Goal: Communication & Community: Participate in discussion

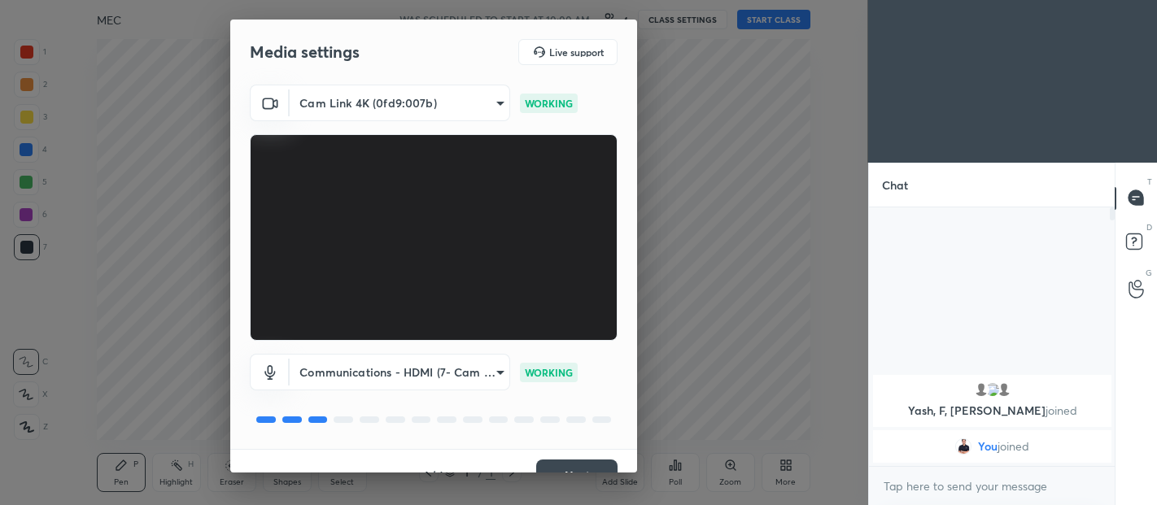
scroll to position [28, 0]
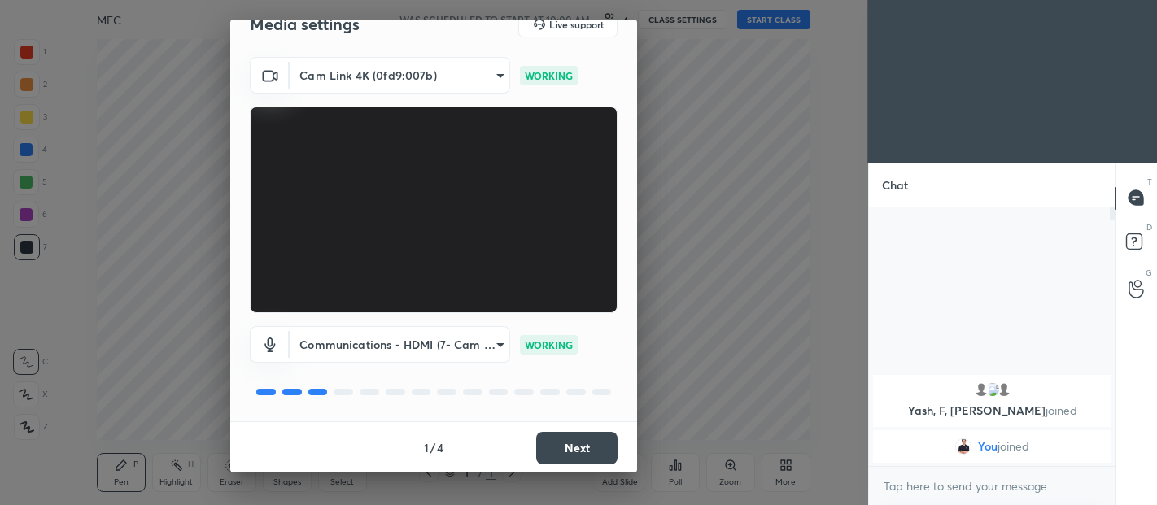
click at [578, 448] on button "Next" at bounding box center [576, 448] width 81 height 33
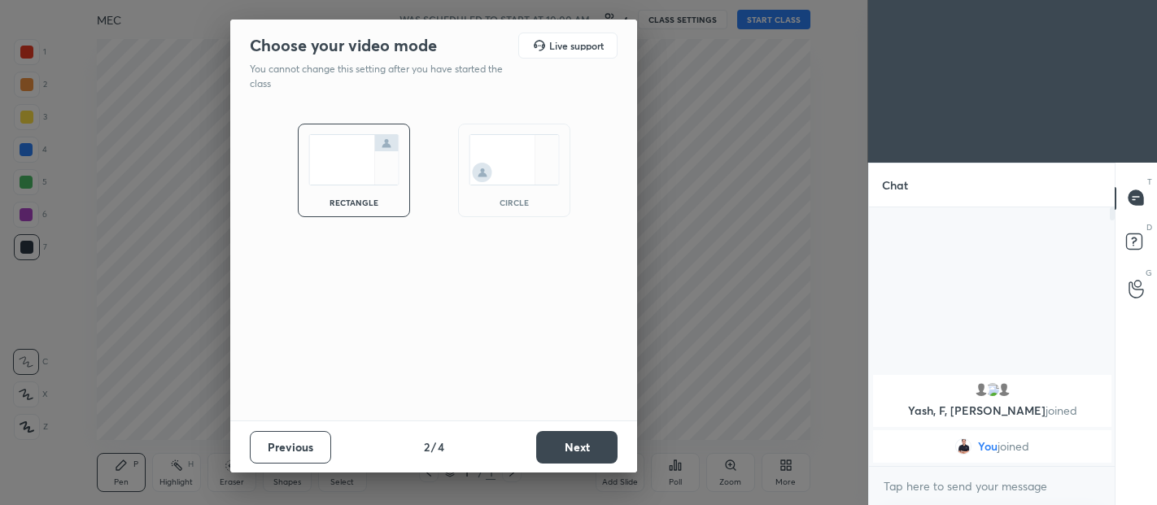
click at [583, 440] on button "Next" at bounding box center [576, 447] width 81 height 33
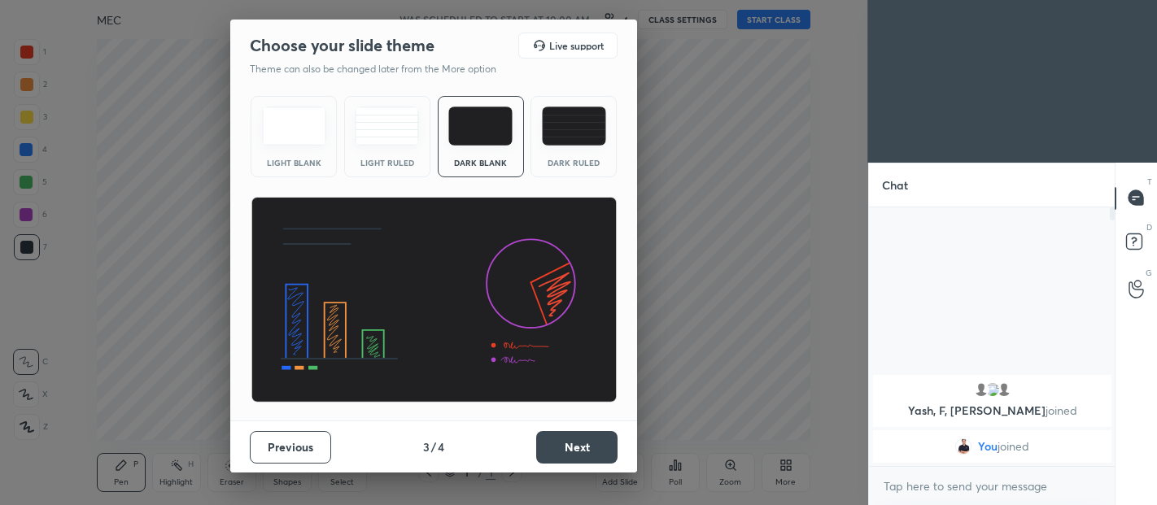
click at [587, 131] on img at bounding box center [574, 126] width 64 height 39
click at [586, 441] on button "Next" at bounding box center [576, 447] width 81 height 33
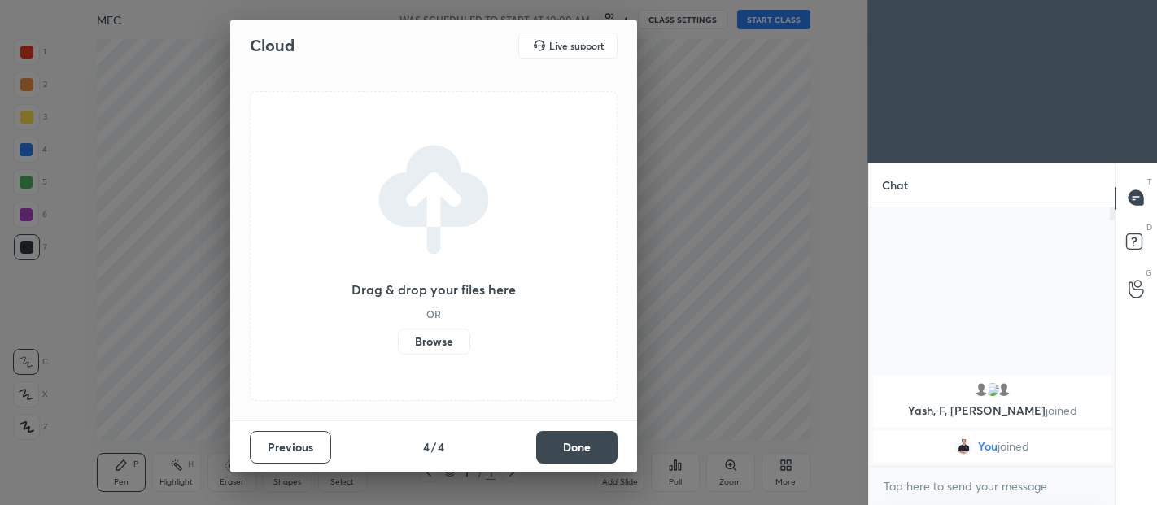
click at [582, 444] on button "Done" at bounding box center [576, 447] width 81 height 33
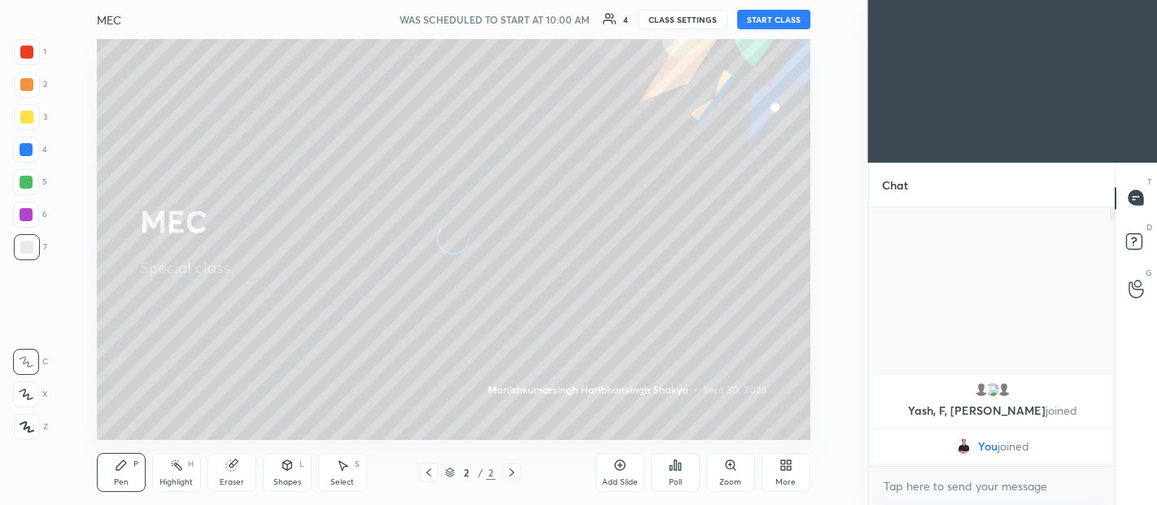
click at [761, 15] on button "START CLASS" at bounding box center [773, 20] width 73 height 20
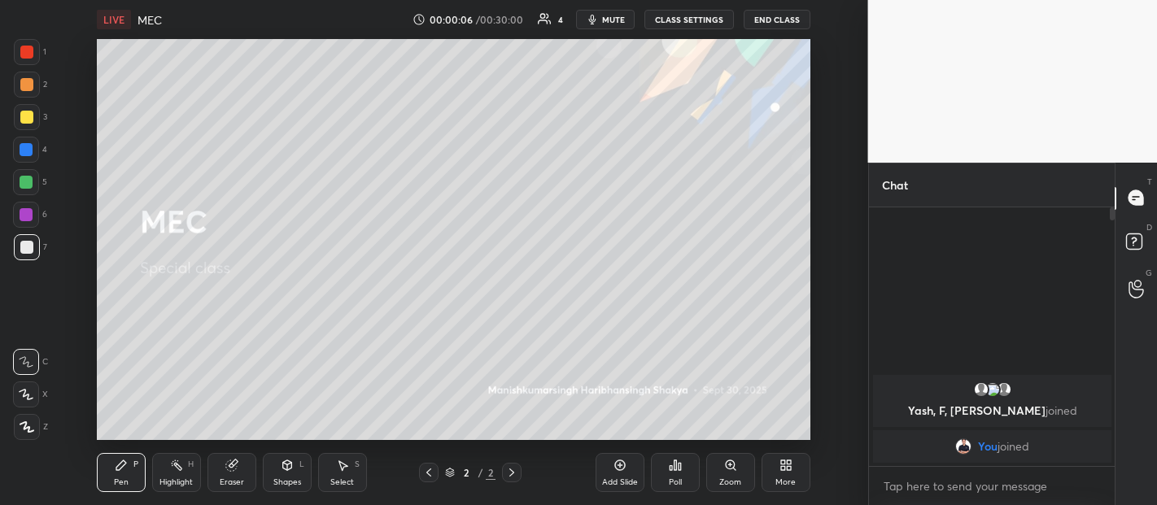
click at [987, 482] on body "1 2 3 4 5 6 7 C X Z C X Z E E Erase all H H LIVE MEC 00:00:06 / 00:30:00 4 mute…" at bounding box center [578, 252] width 1157 height 505
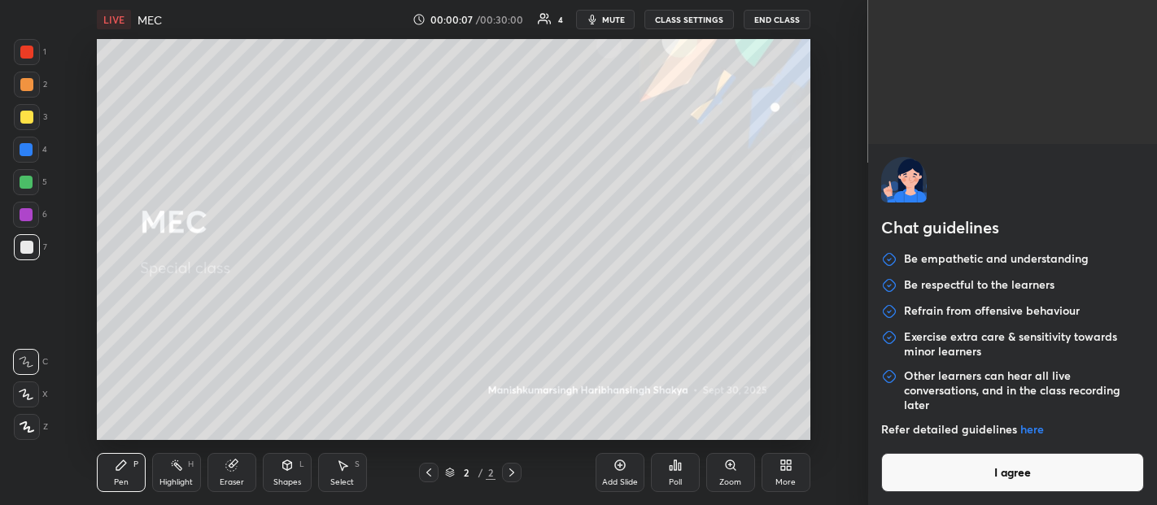
click at [994, 469] on button "I agree" at bounding box center [1013, 472] width 264 height 39
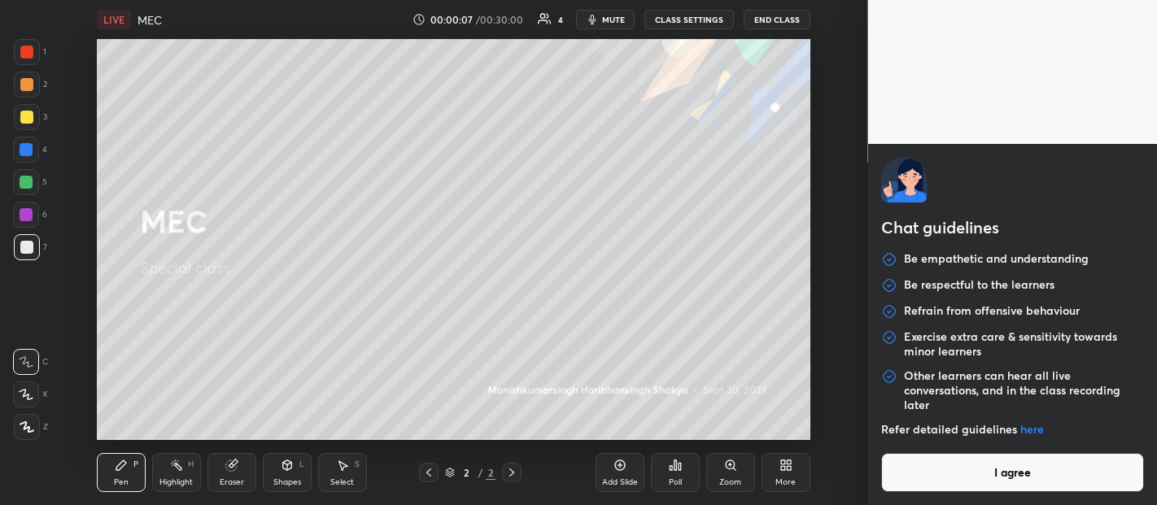
type textarea "x"
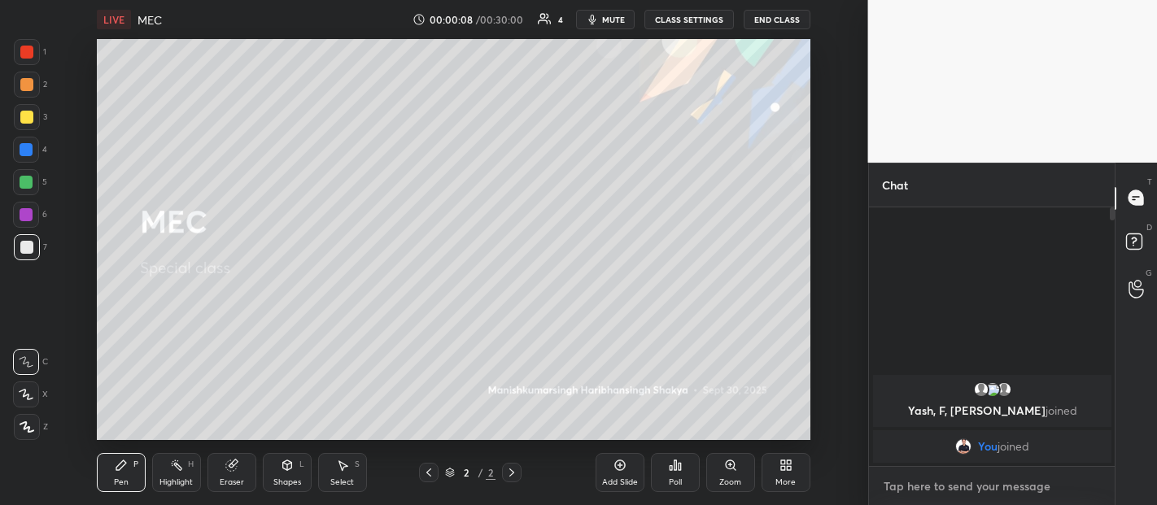
type textarea "G"
type textarea "x"
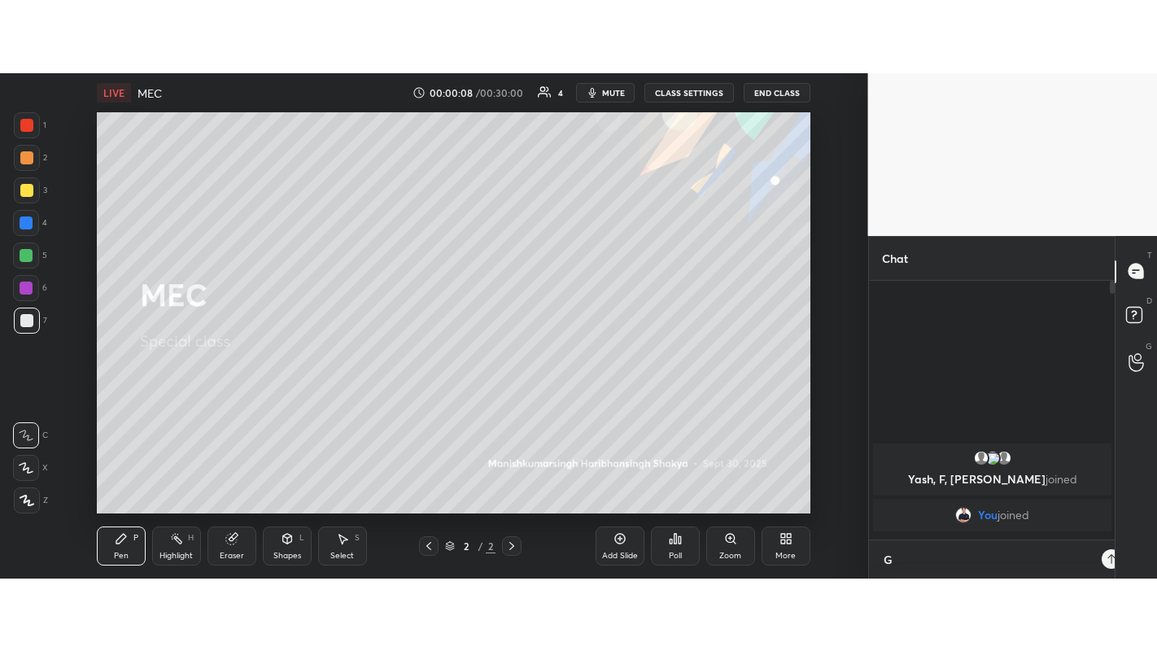
scroll to position [293, 241]
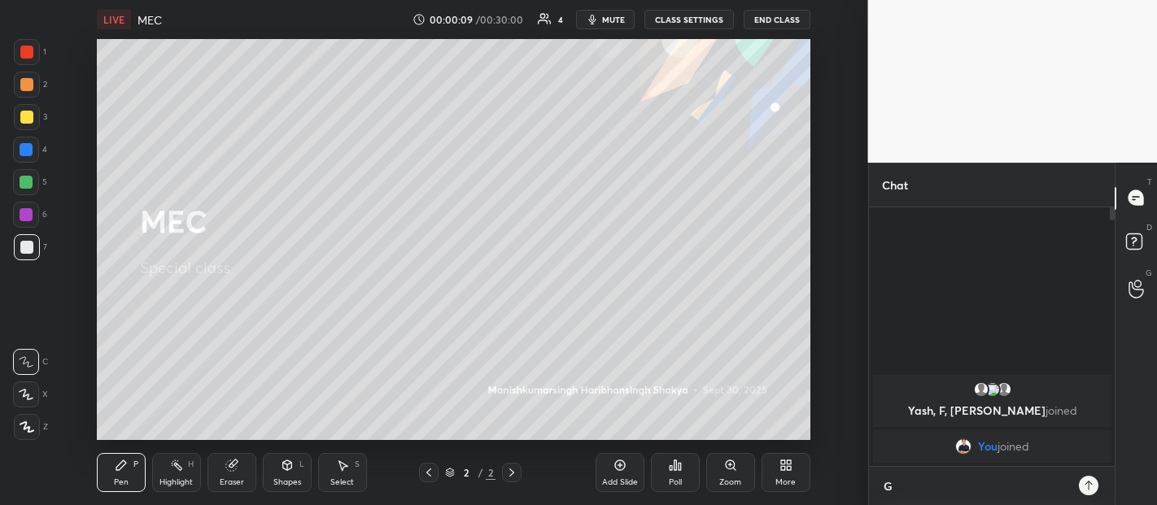
type textarea "Go"
type textarea "x"
type textarea "Goo"
type textarea "x"
type textarea "Good"
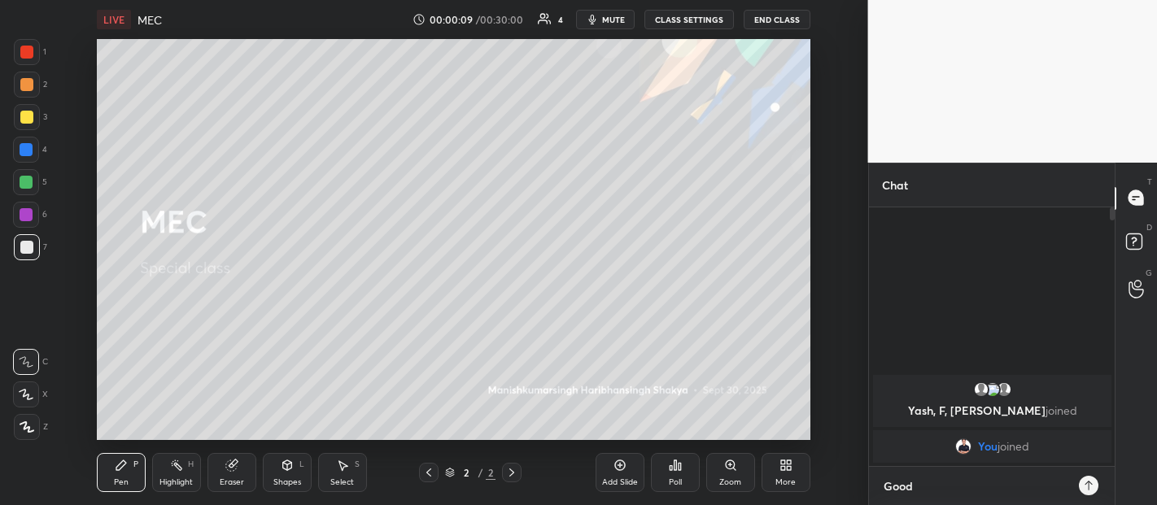
type textarea "x"
type textarea "Good"
type textarea "x"
type textarea "Good M"
type textarea "x"
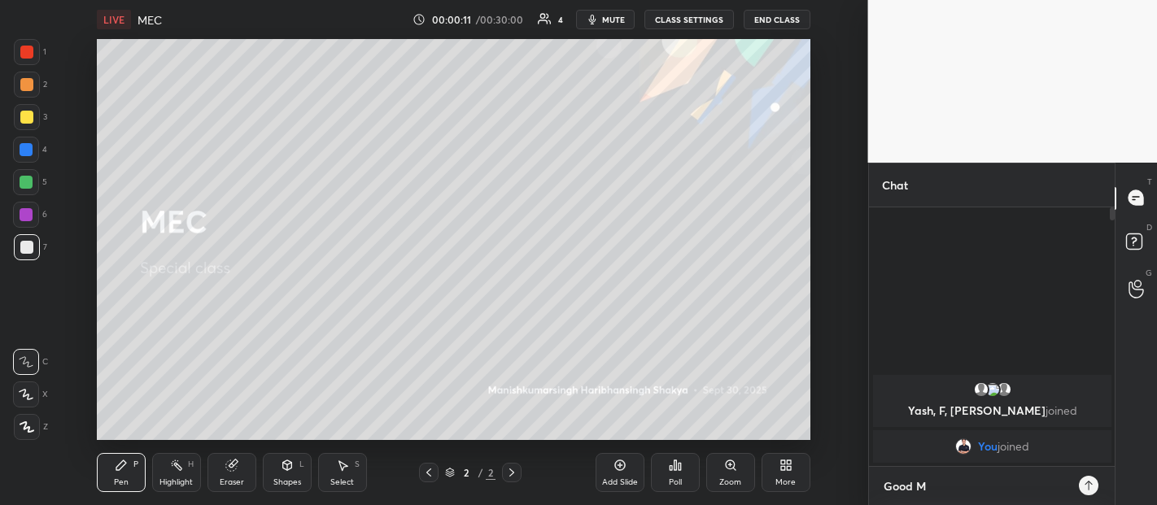
type textarea "Good Mo"
type textarea "x"
type textarea "Good Mor"
type textarea "x"
type textarea "Good Morning"
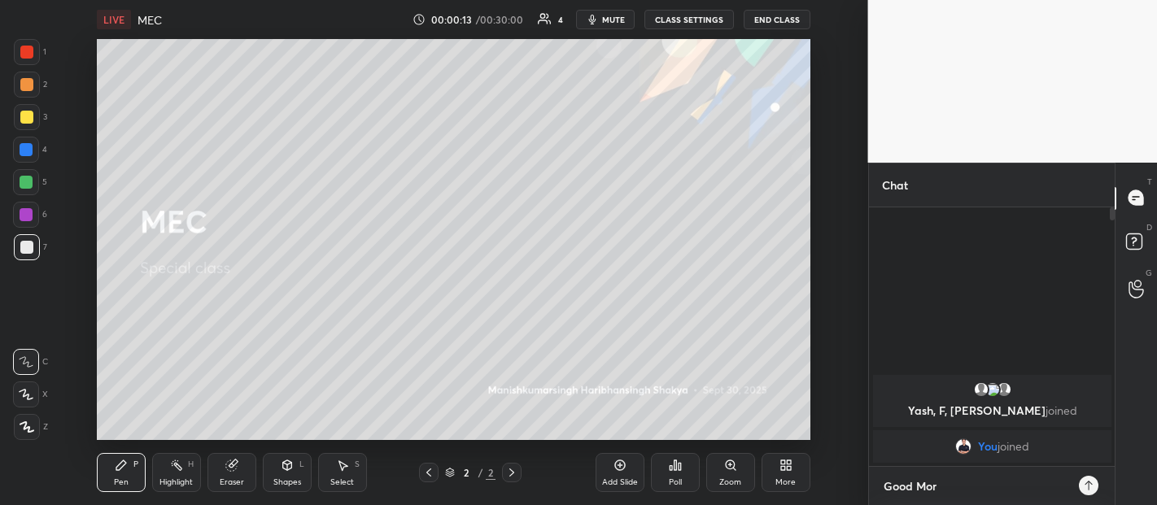
type textarea "x"
type textarea "Good Morning Dear"
type textarea "x"
type textarea "Good Morning Dear Students"
type textarea "x"
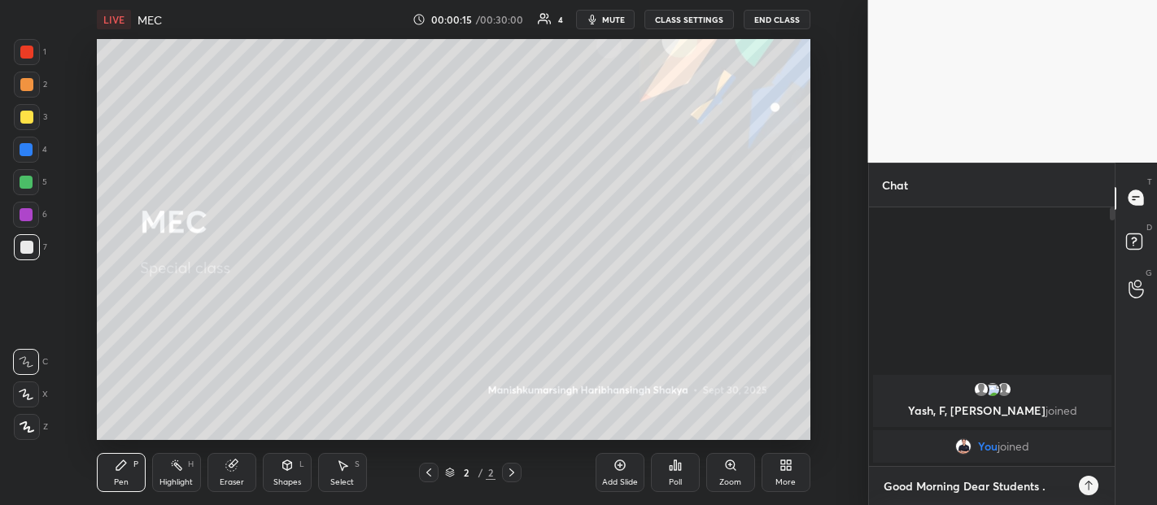
type textarea "Good Morning Dear Students."
type textarea "x"
type textarea "Good Morning Dear Students.."
type textarea "x"
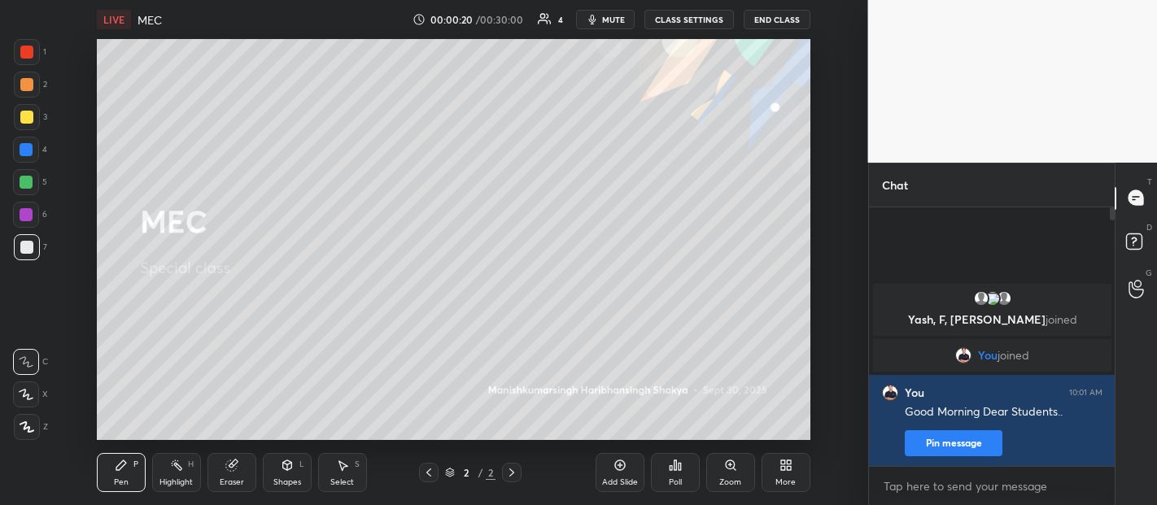
click at [787, 468] on icon at bounding box center [789, 468] width 4 height 4
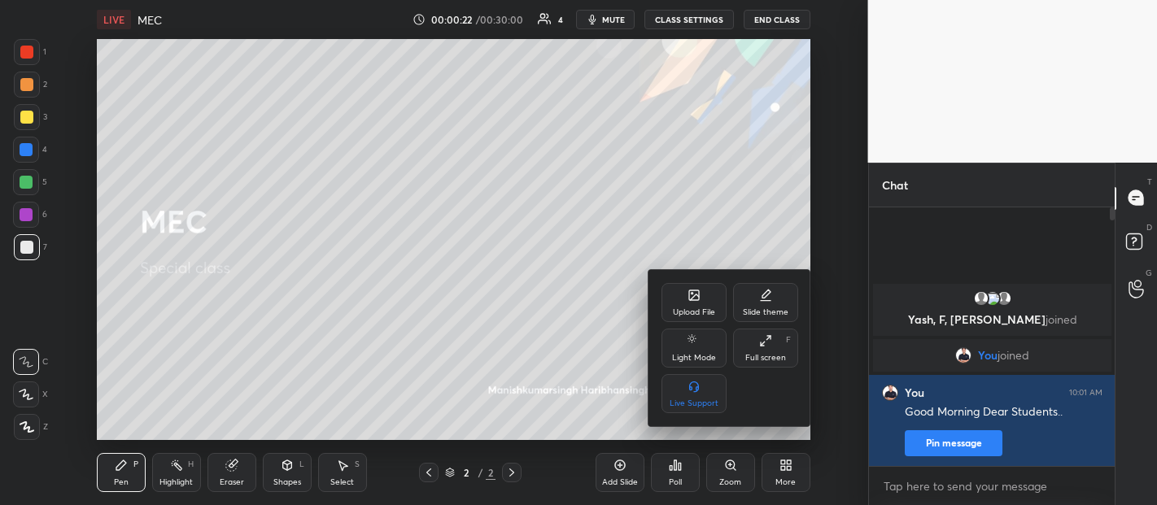
click at [771, 346] on icon at bounding box center [765, 340] width 13 height 13
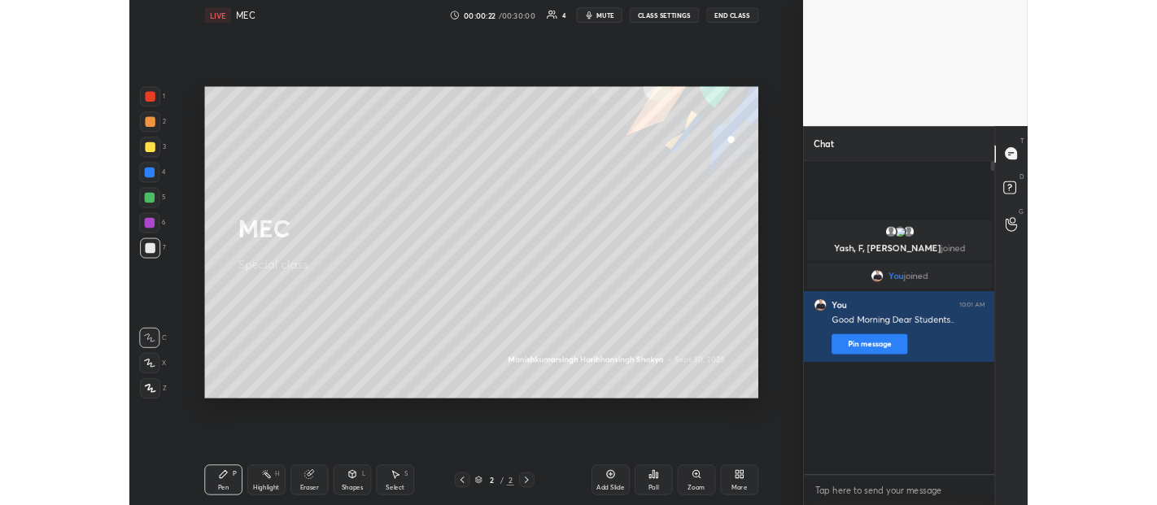
scroll to position [438, 241]
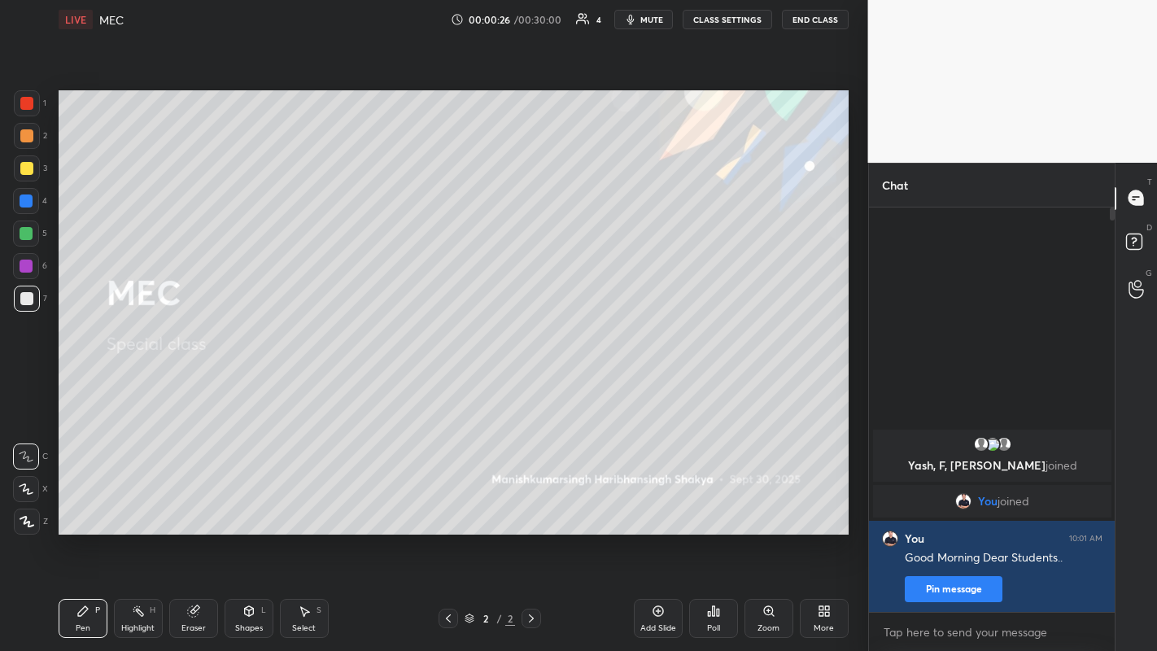
click at [823, 504] on icon at bounding box center [824, 610] width 13 height 13
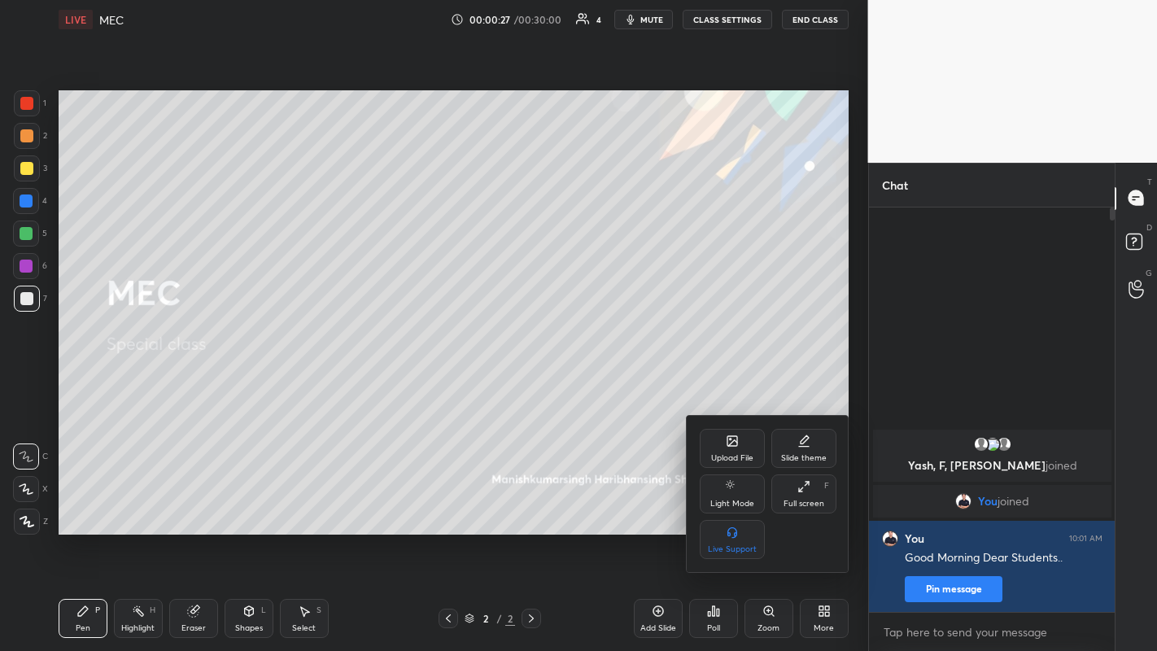
click at [804, 487] on icon at bounding box center [803, 486] width 13 height 13
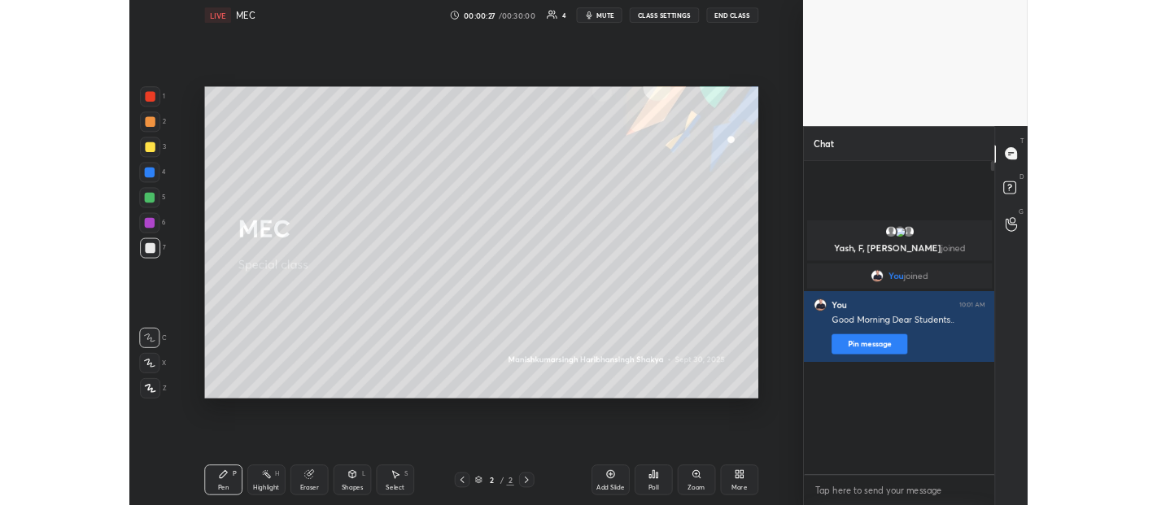
scroll to position [0, 0]
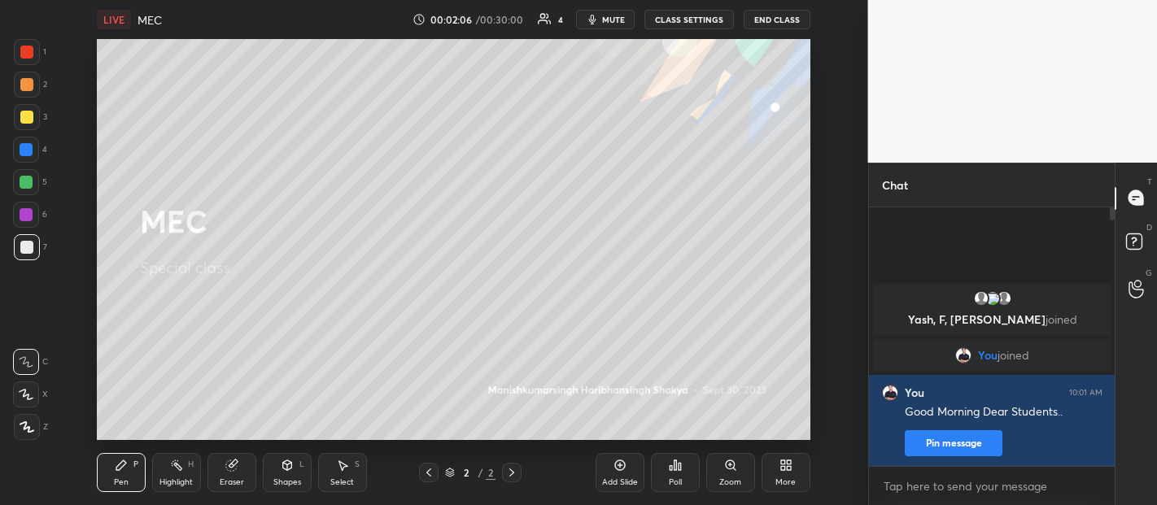
click at [799, 469] on div "More" at bounding box center [785, 472] width 49 height 39
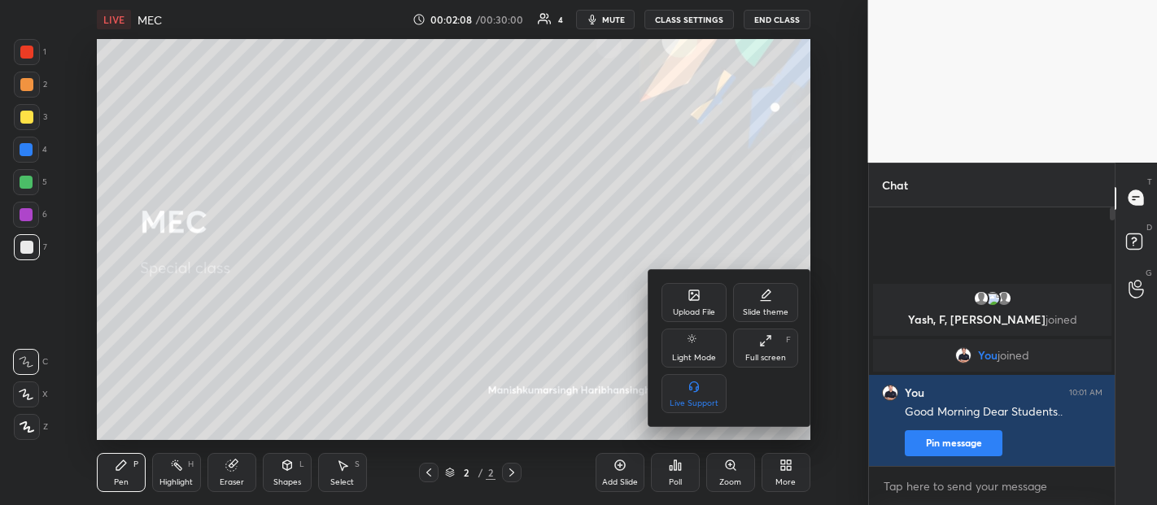
click at [700, 306] on div "Upload File" at bounding box center [693, 302] width 65 height 39
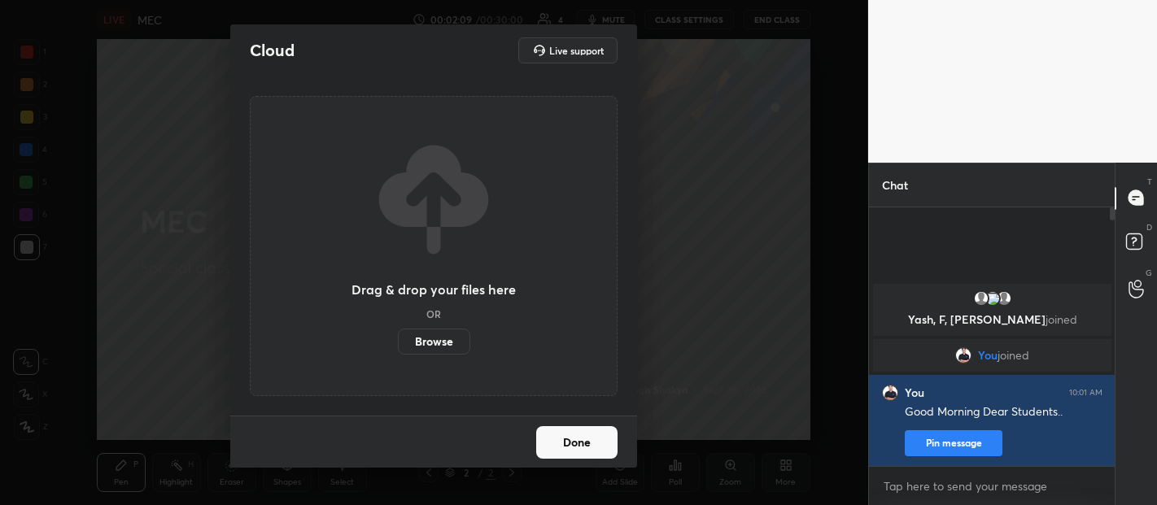
click at [444, 340] on label "Browse" at bounding box center [434, 342] width 72 height 26
click at [398, 340] on input "Browse" at bounding box center [398, 342] width 0 height 26
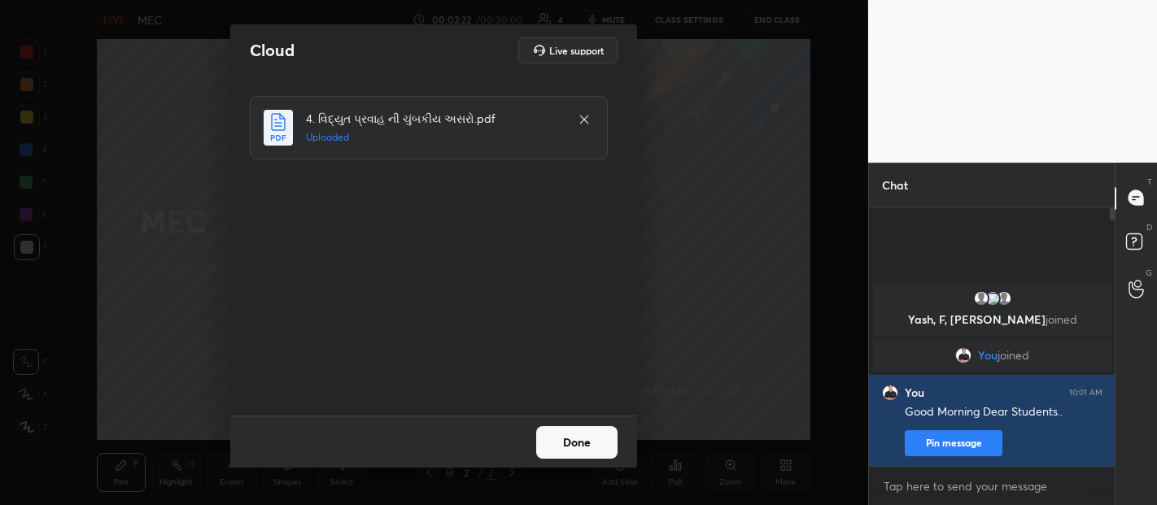
click at [595, 439] on button "Done" at bounding box center [576, 442] width 81 height 33
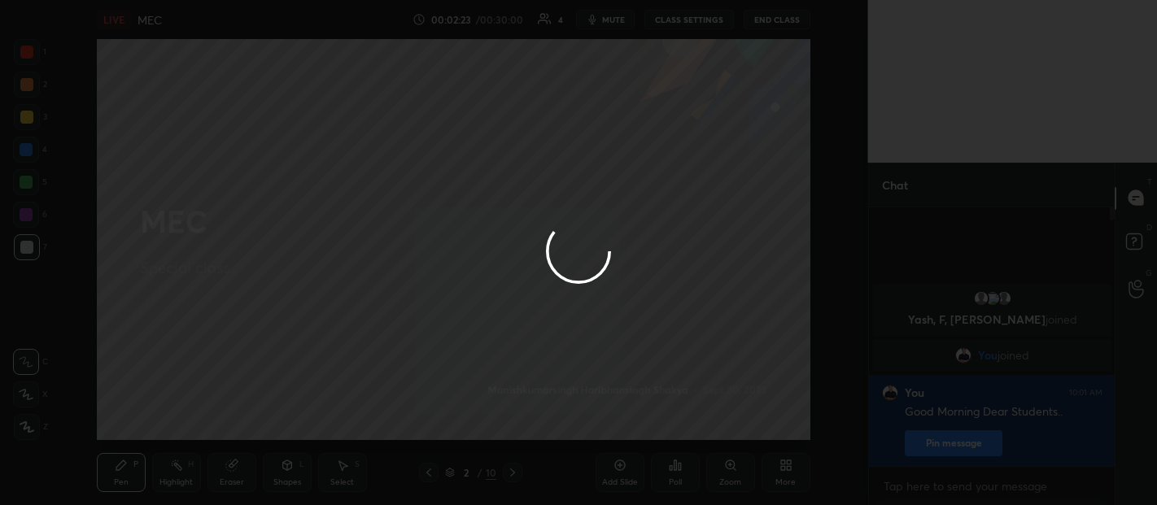
click at [787, 468] on icon at bounding box center [789, 468] width 4 height 4
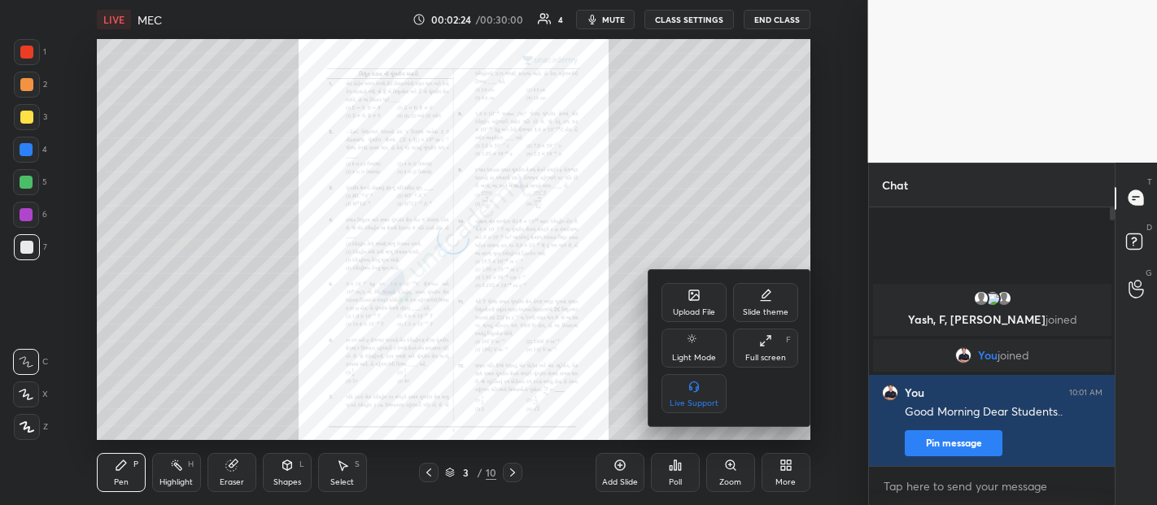
click at [768, 342] on icon at bounding box center [765, 340] width 13 height 13
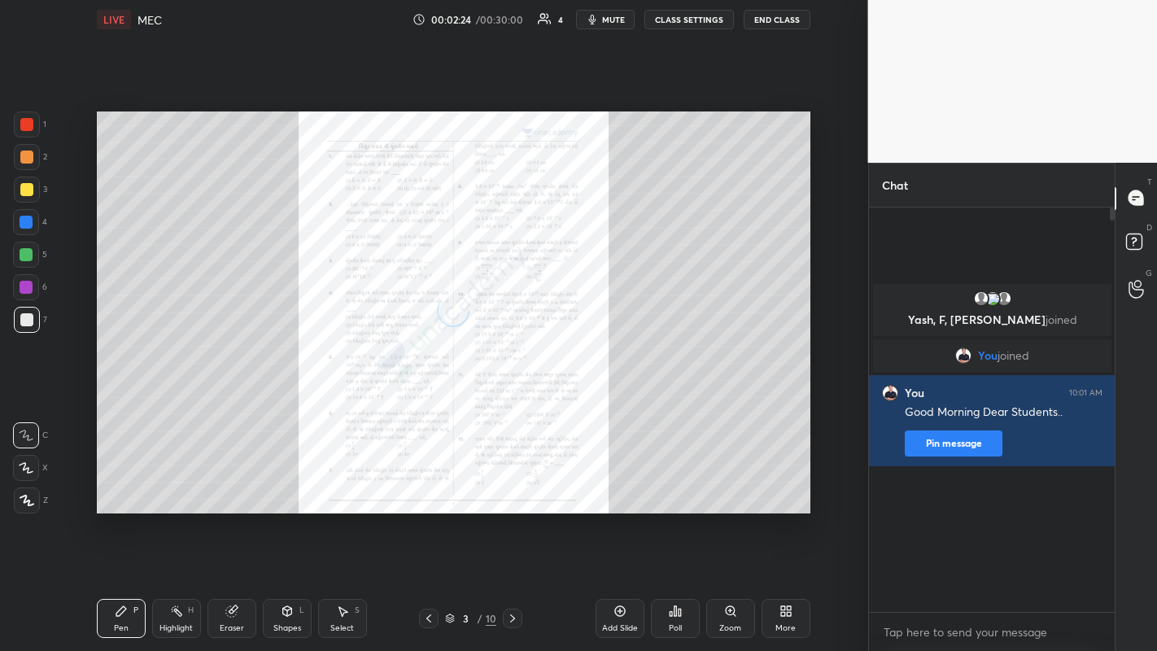
scroll to position [438, 241]
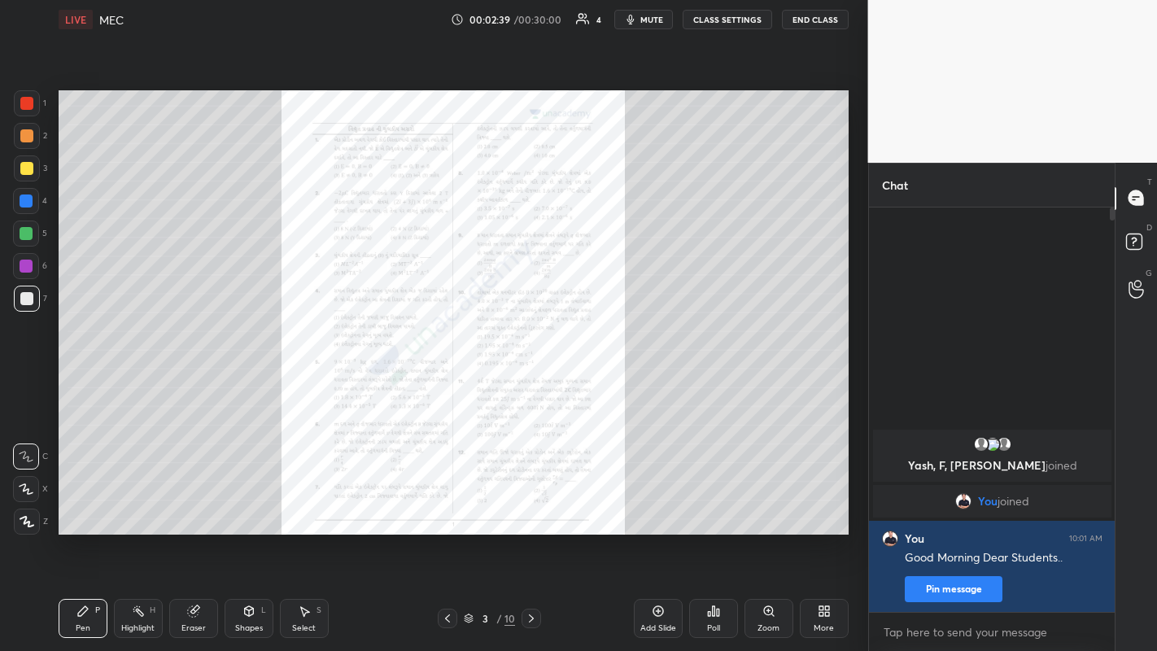
click at [28, 504] on icon at bounding box center [27, 521] width 15 height 11
click at [28, 142] on div at bounding box center [26, 135] width 13 height 13
click at [197, 504] on div "Eraser" at bounding box center [193, 628] width 24 height 8
click at [20, 504] on span "Erase all" at bounding box center [26, 521] width 24 height 11
click at [24, 164] on div at bounding box center [26, 168] width 13 height 13
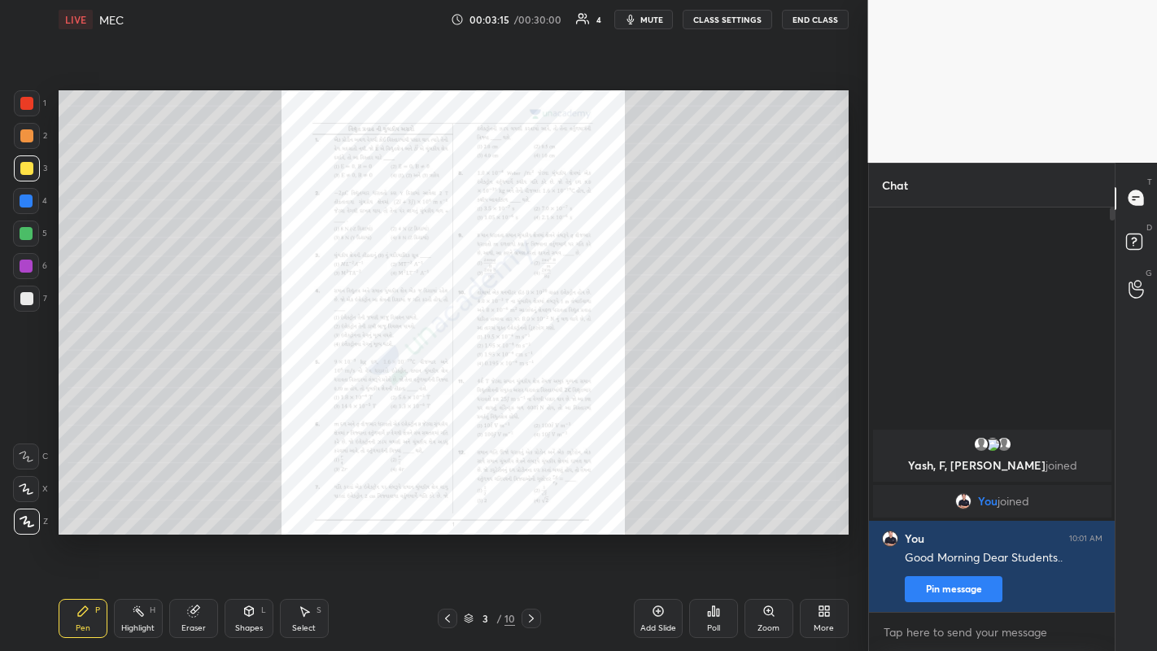
click at [26, 303] on div at bounding box center [26, 298] width 13 height 13
click at [33, 166] on div at bounding box center [27, 168] width 26 height 26
click at [522, 504] on div at bounding box center [531, 618] width 20 height 20
click at [530, 504] on icon at bounding box center [531, 618] width 13 height 13
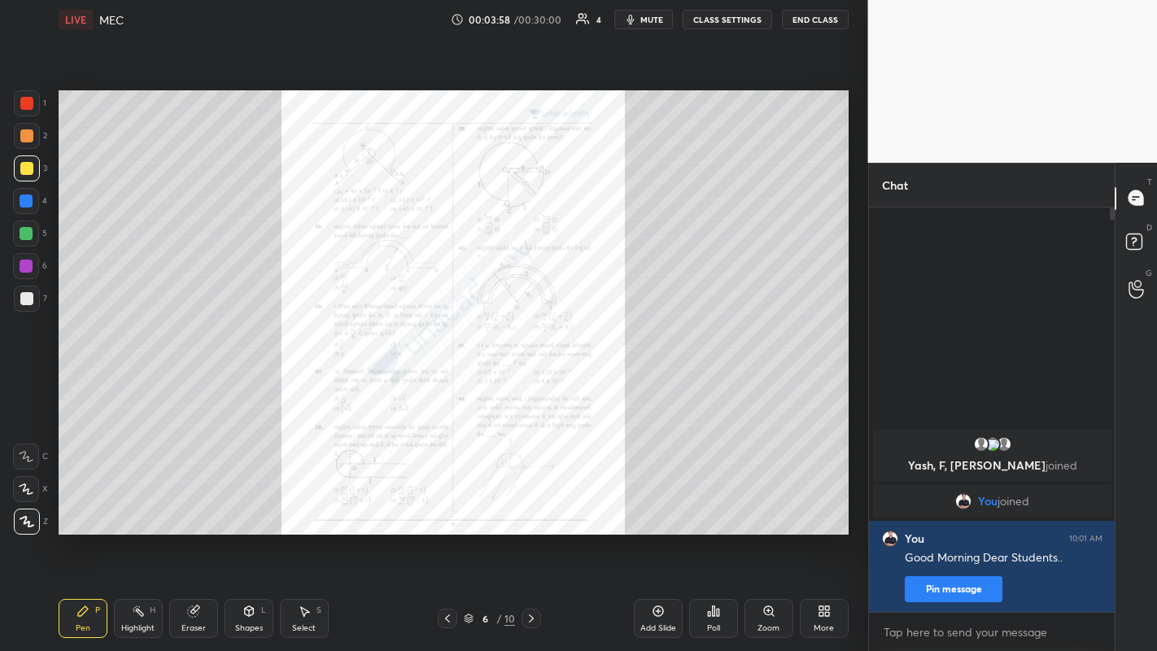
click at [530, 504] on icon at bounding box center [531, 618] width 13 height 13
click at [447, 504] on icon at bounding box center [447, 618] width 13 height 13
click at [441, 504] on div at bounding box center [448, 618] width 20 height 20
click at [530, 504] on icon at bounding box center [531, 618] width 13 height 13
click at [530, 504] on div at bounding box center [531, 618] width 20 height 20
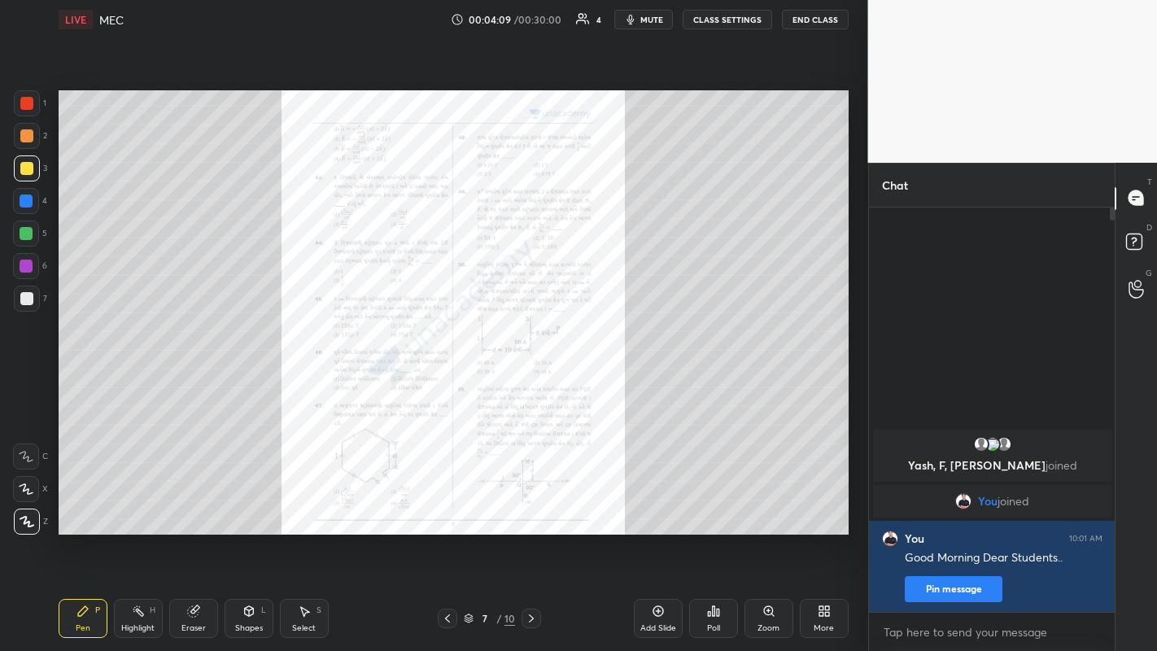
click at [530, 504] on icon at bounding box center [531, 618] width 13 height 13
click at [447, 504] on icon at bounding box center [447, 618] width 13 height 13
click at [469, 504] on icon at bounding box center [468, 621] width 8 height 2
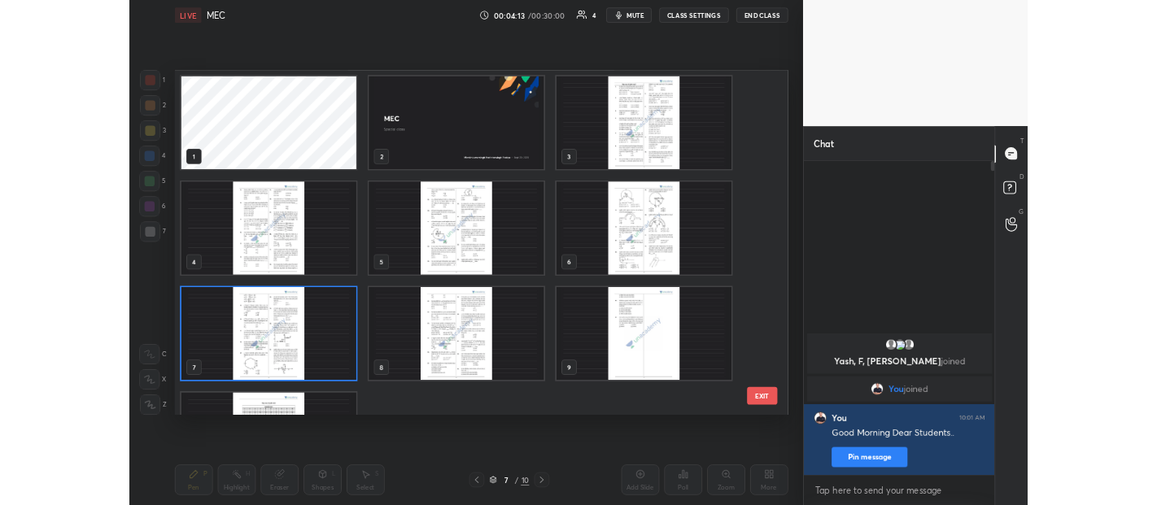
scroll to position [439, 782]
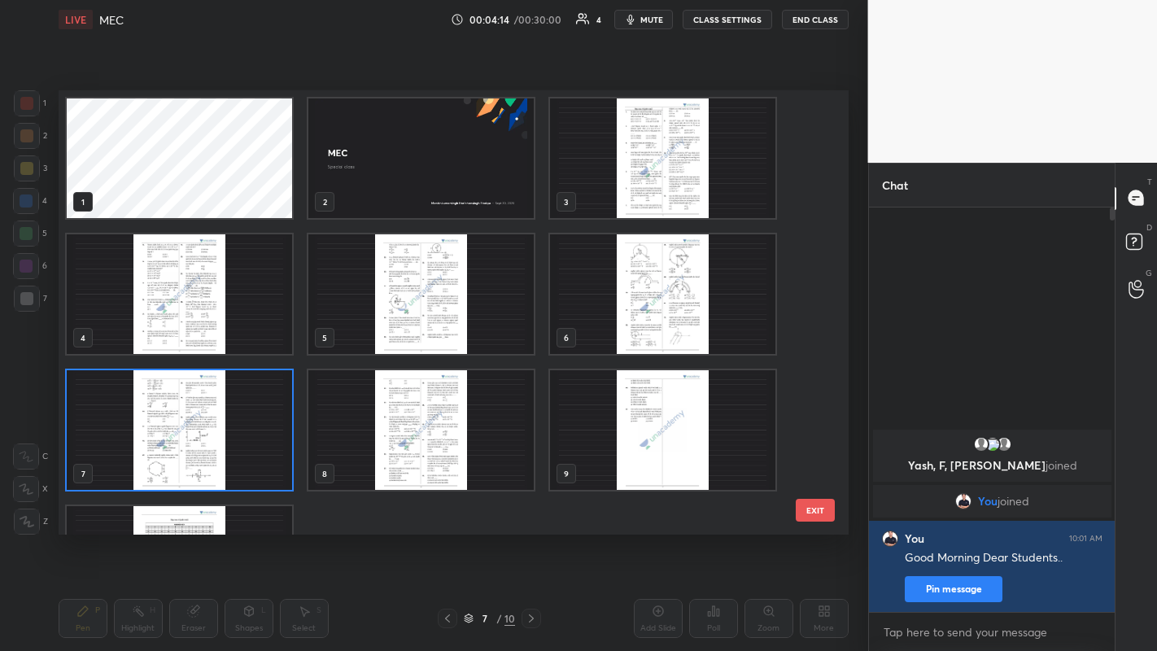
click at [635, 184] on img "grid" at bounding box center [662, 158] width 225 height 120
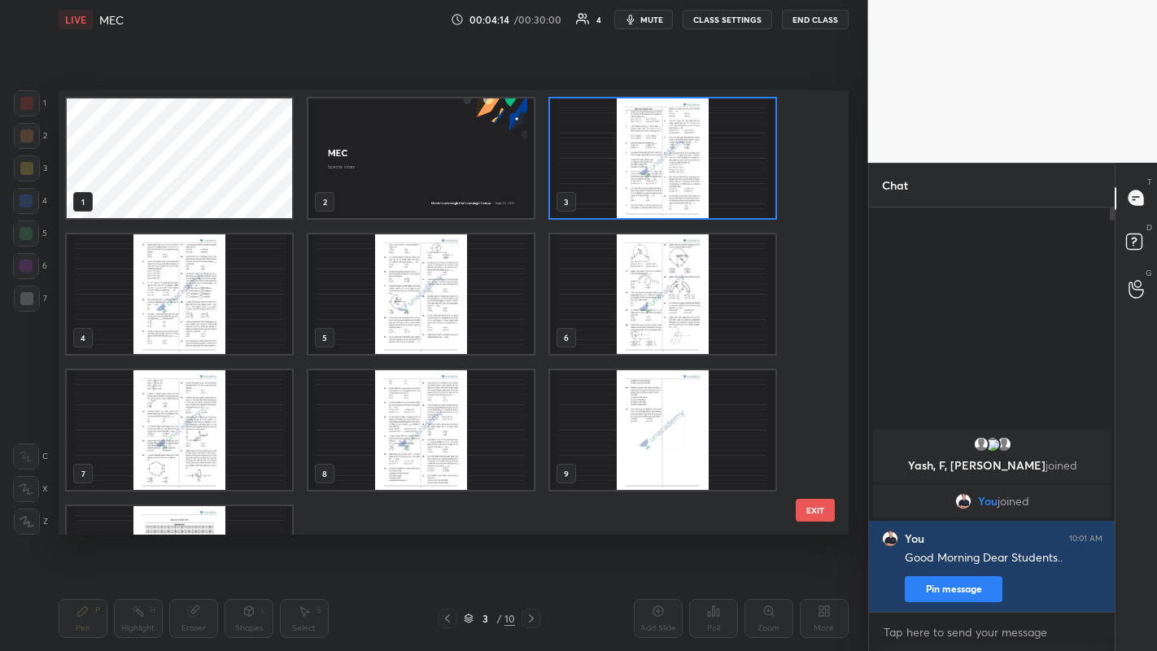
click at [629, 185] on img "grid" at bounding box center [662, 158] width 225 height 120
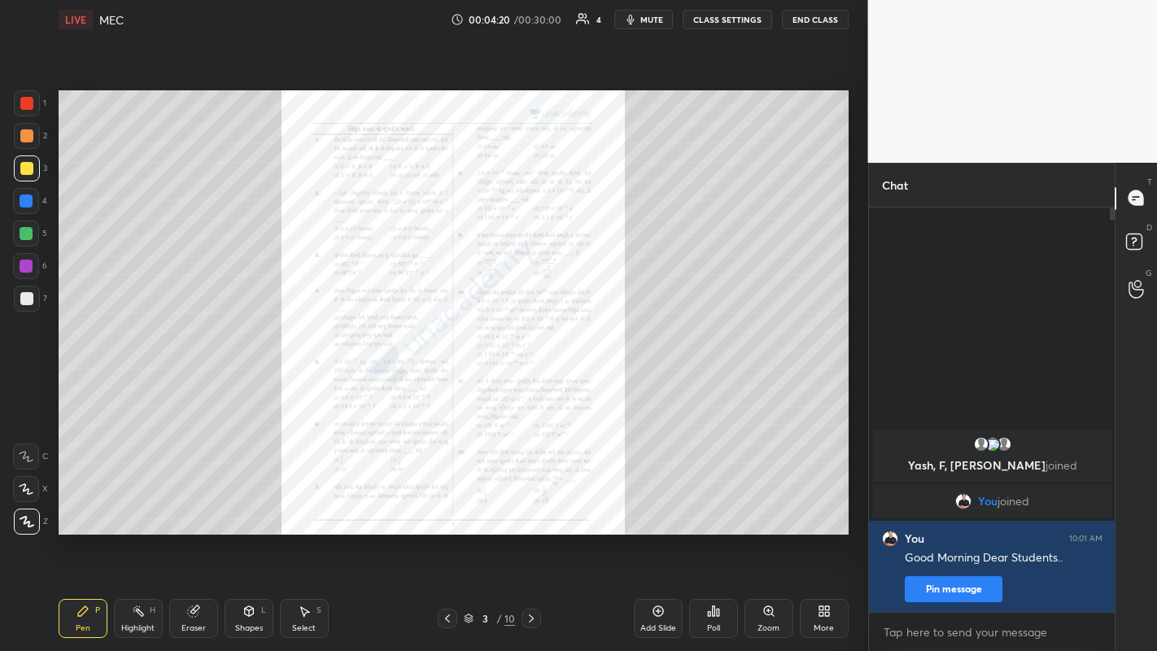
click at [530, 504] on icon at bounding box center [531, 618] width 13 height 13
click at [529, 504] on icon at bounding box center [531, 618] width 13 height 13
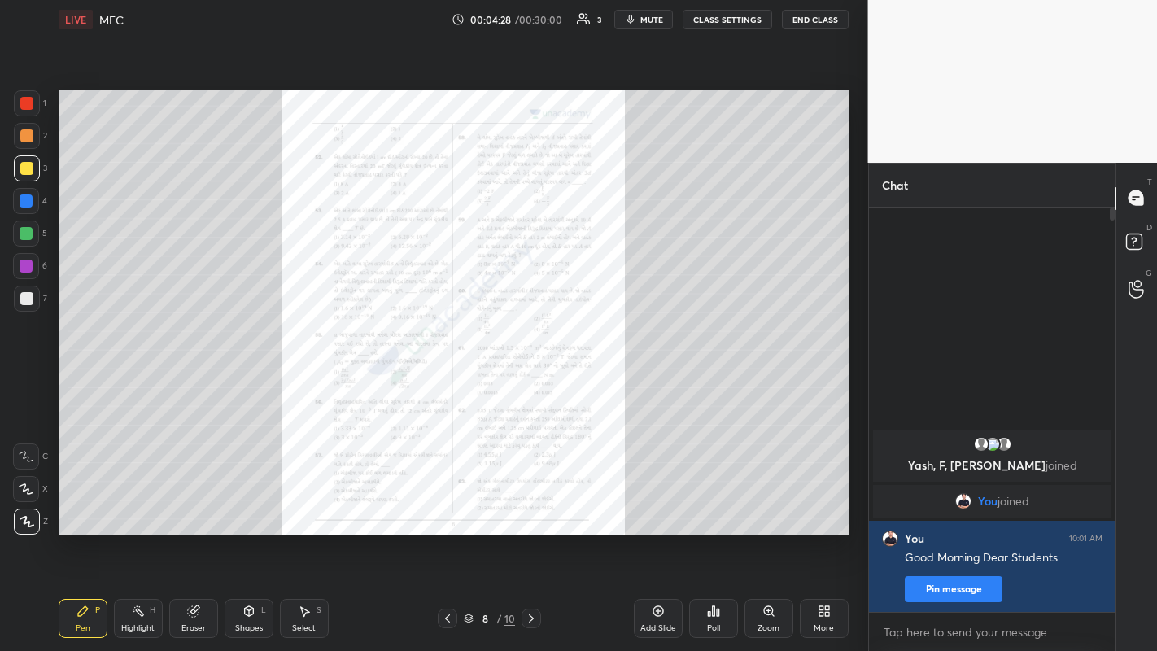
click at [530, 504] on icon at bounding box center [531, 618] width 13 height 13
click at [24, 101] on div at bounding box center [26, 103] width 13 height 13
click at [185, 504] on div "Eraser" at bounding box center [193, 618] width 49 height 39
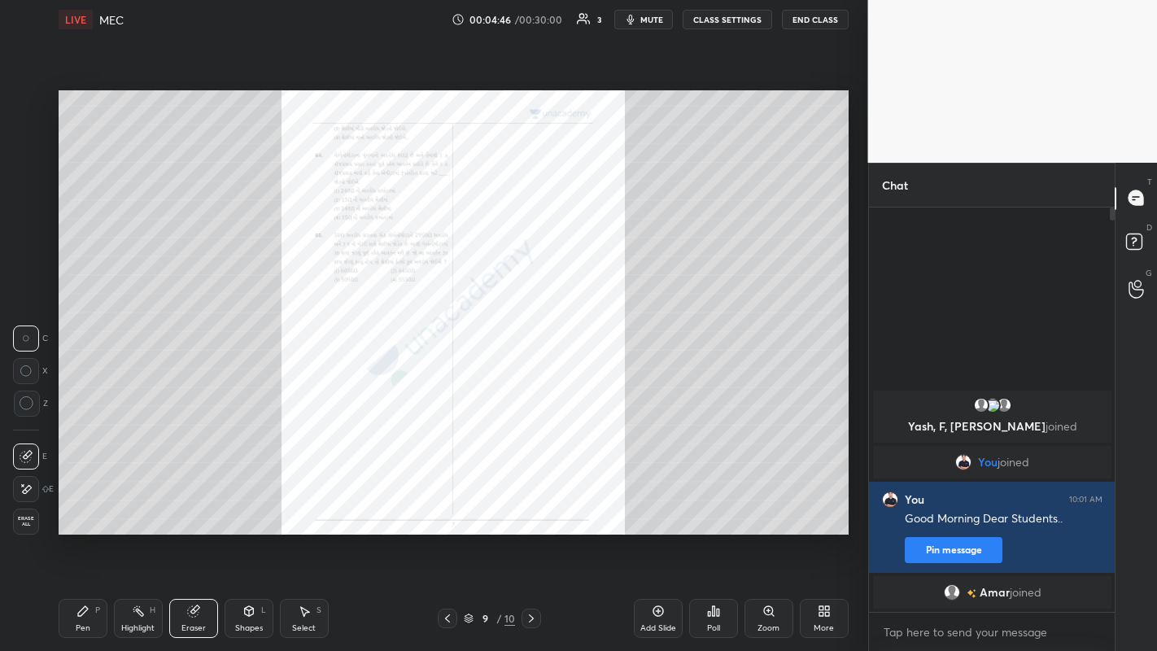
click at [23, 491] on icon at bounding box center [27, 489] width 9 height 8
click at [83, 504] on div "Pen P" at bounding box center [83, 618] width 49 height 39
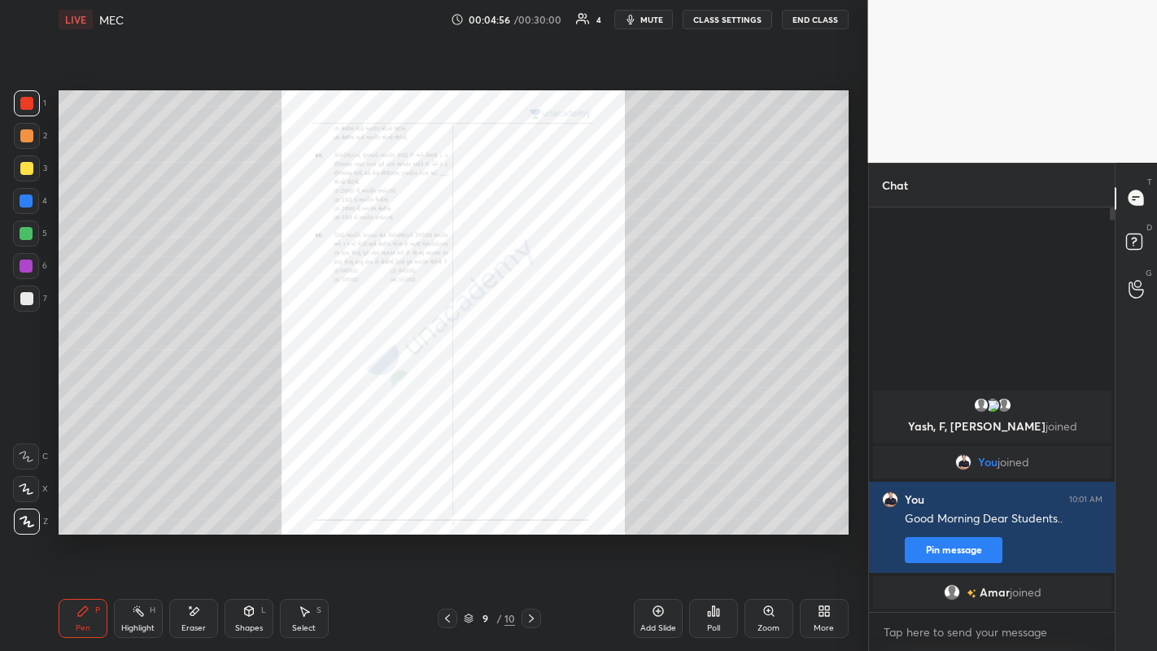
click at [183, 504] on div "Eraser" at bounding box center [193, 618] width 49 height 39
click at [81, 504] on div "Pen" at bounding box center [83, 628] width 15 height 8
click at [33, 136] on div at bounding box center [27, 136] width 26 height 26
click at [530, 504] on icon at bounding box center [531, 618] width 13 height 13
click at [819, 504] on icon at bounding box center [821, 614] width 4 height 4
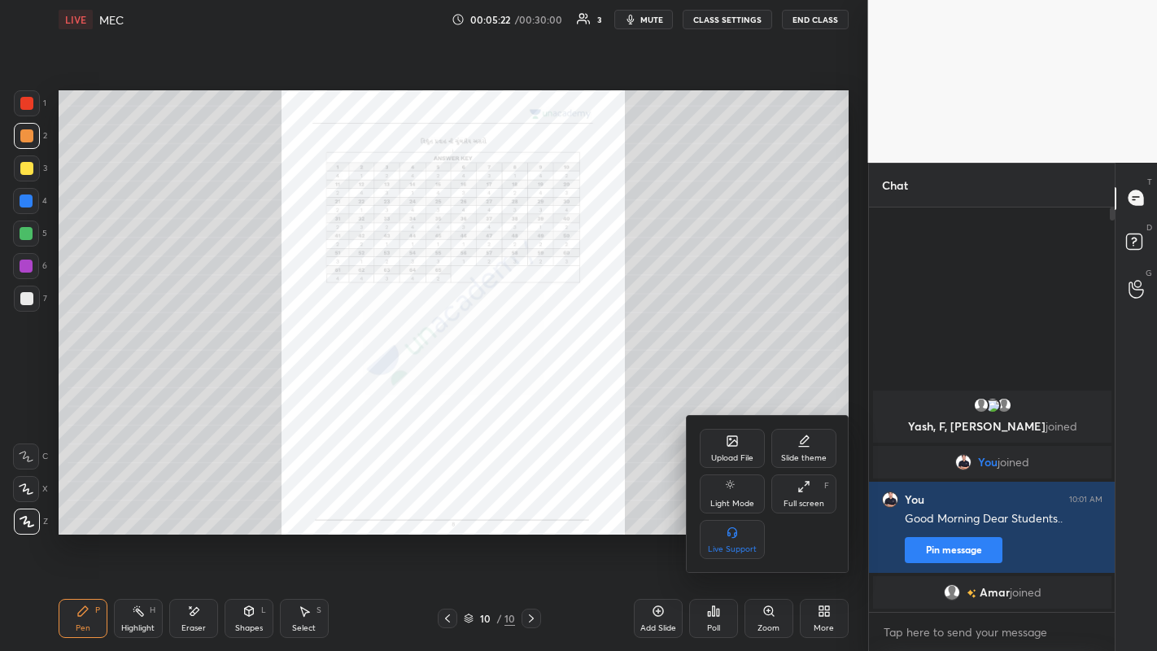
click at [733, 448] on div "Upload File" at bounding box center [732, 448] width 65 height 39
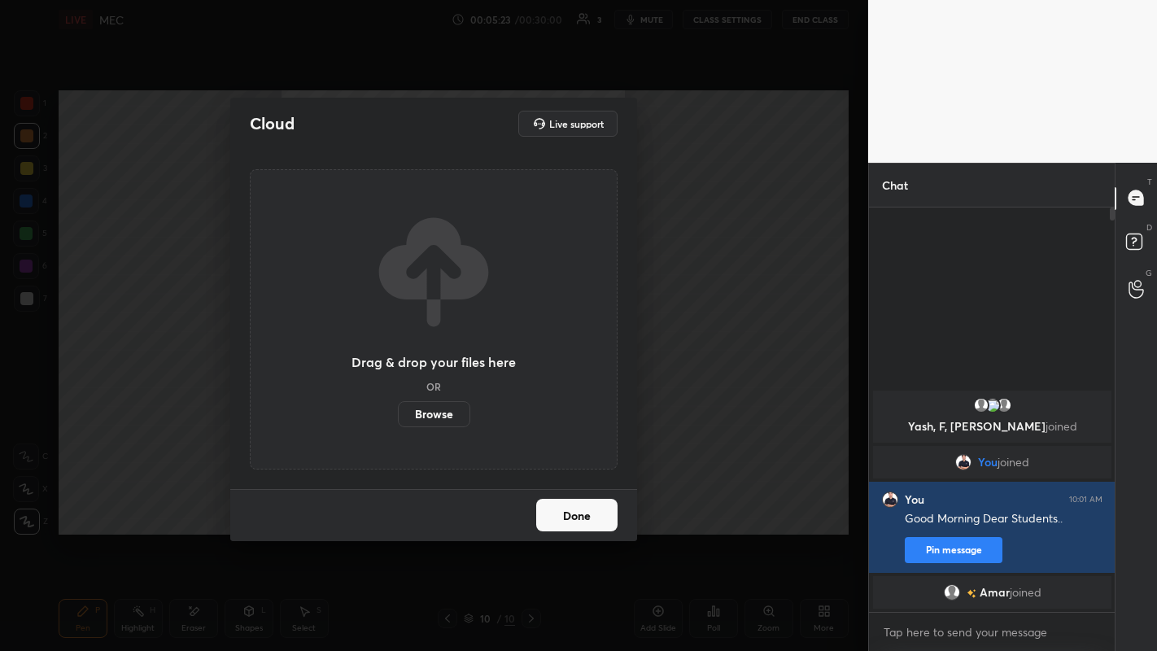
click at [440, 424] on label "Browse" at bounding box center [434, 414] width 72 height 26
click at [398, 424] on input "Browse" at bounding box center [398, 414] width 0 height 26
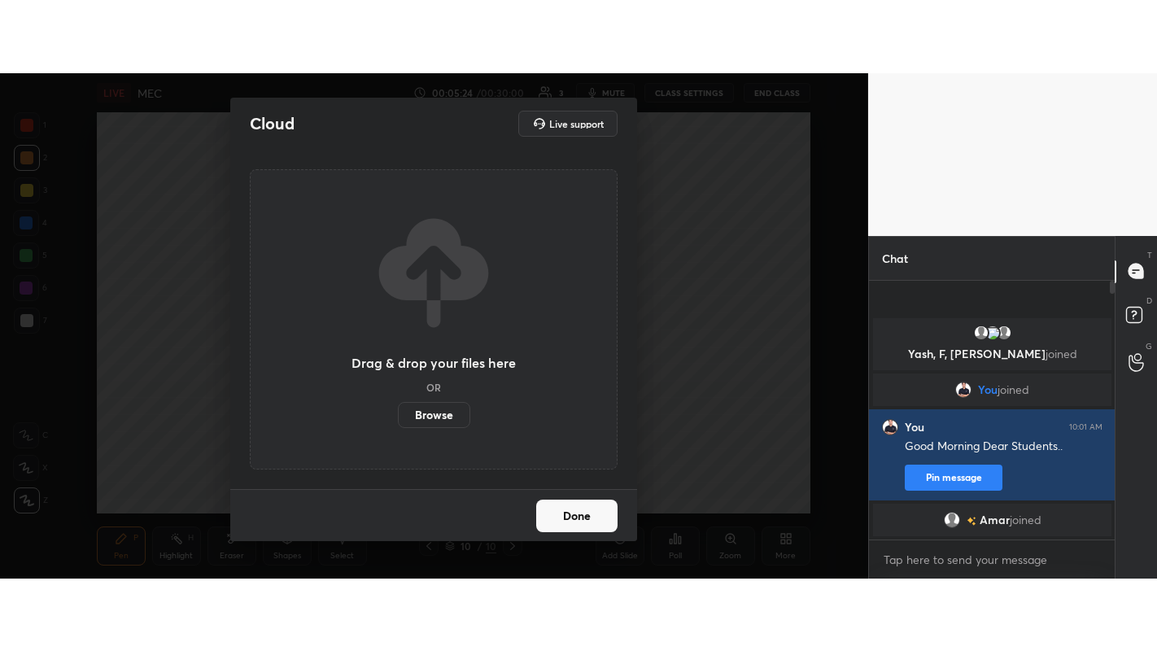
scroll to position [5, 6]
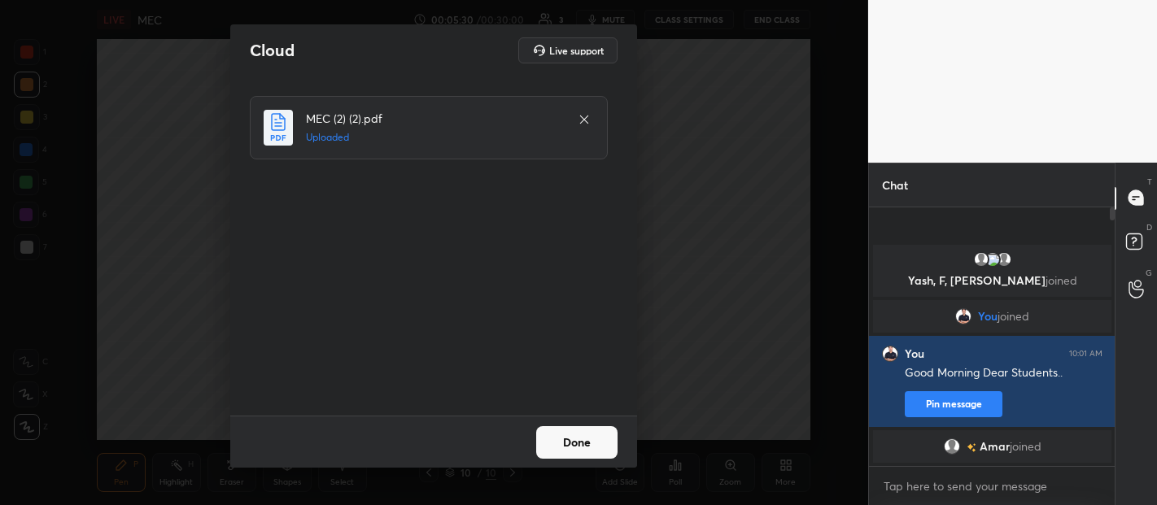
click at [571, 448] on button "Done" at bounding box center [576, 442] width 81 height 33
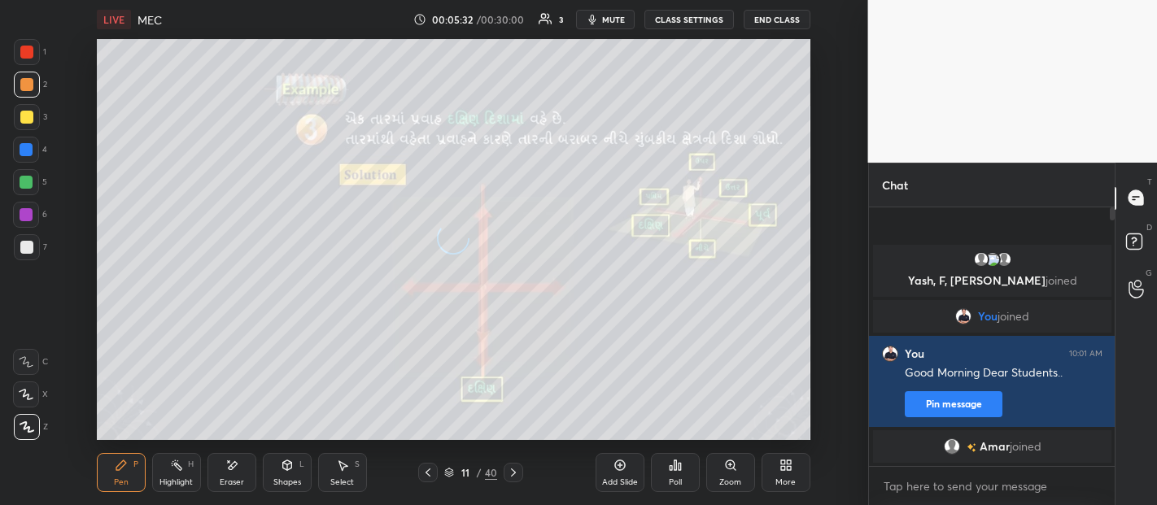
click at [778, 473] on div "More" at bounding box center [785, 472] width 49 height 39
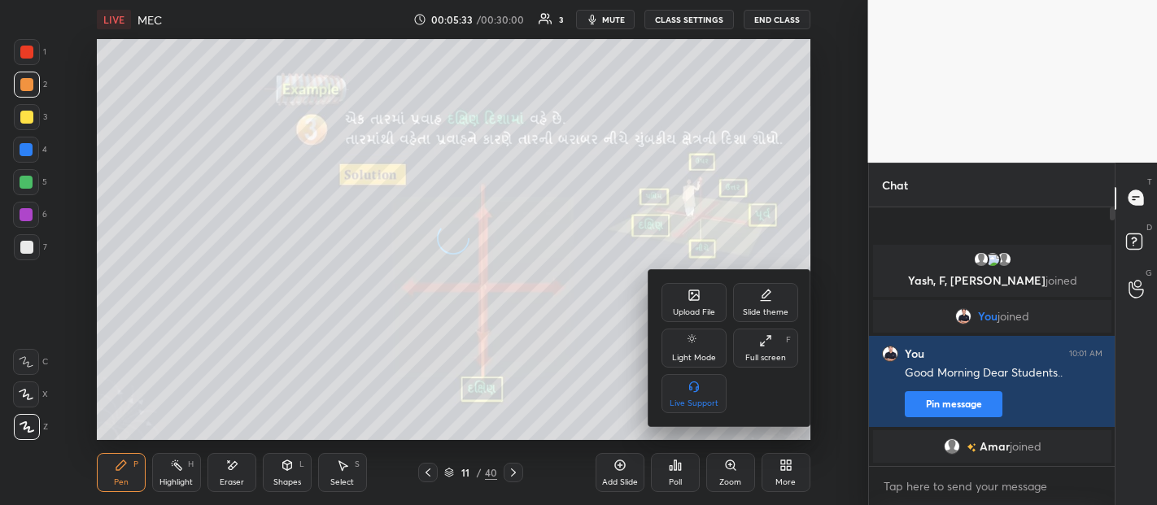
click at [761, 347] on icon at bounding box center [765, 340] width 13 height 13
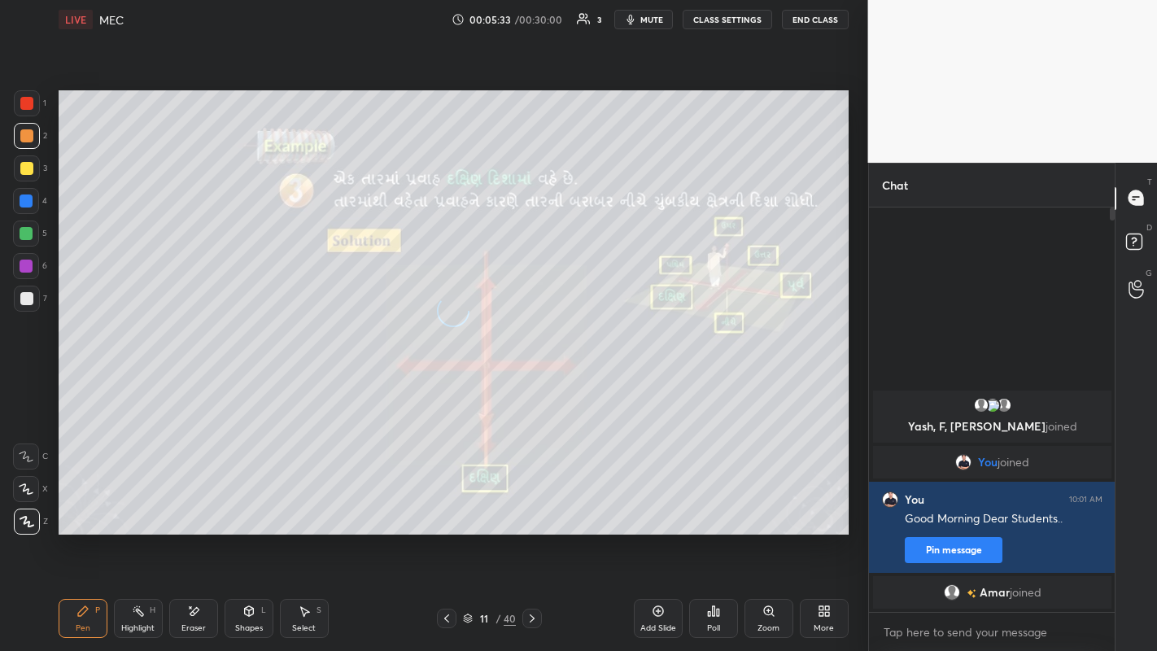
scroll to position [438, 241]
click at [28, 172] on div at bounding box center [26, 168] width 13 height 13
click at [35, 302] on div at bounding box center [27, 299] width 26 height 26
click at [252, 504] on icon at bounding box center [248, 610] width 13 height 13
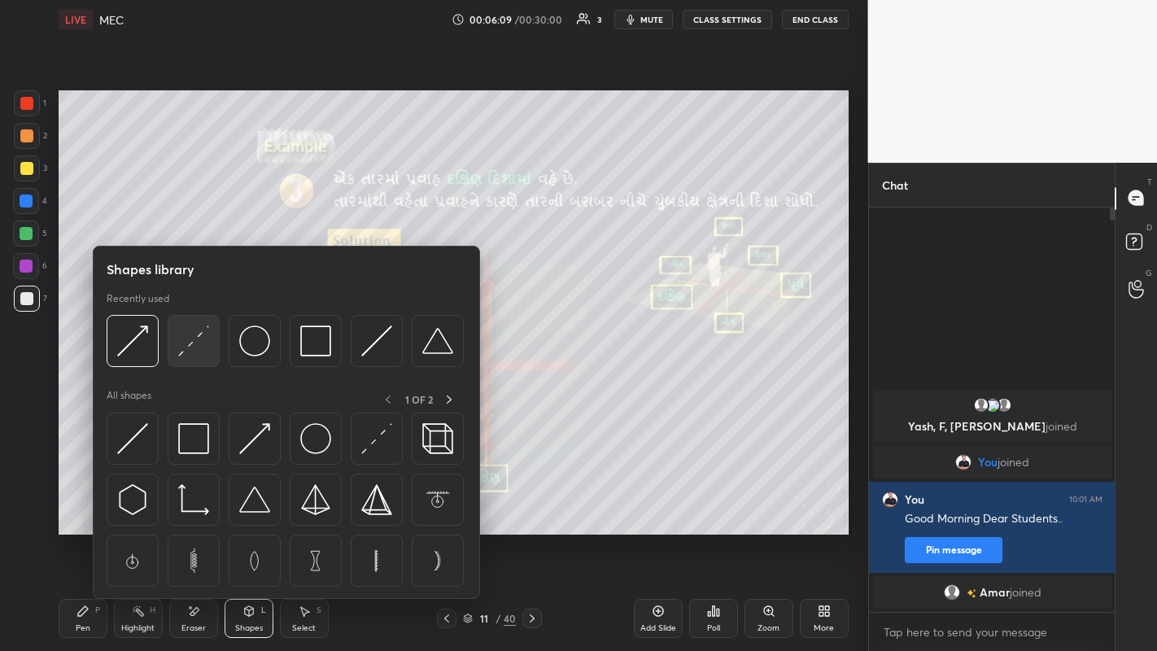
click at [199, 347] on img at bounding box center [193, 340] width 31 height 31
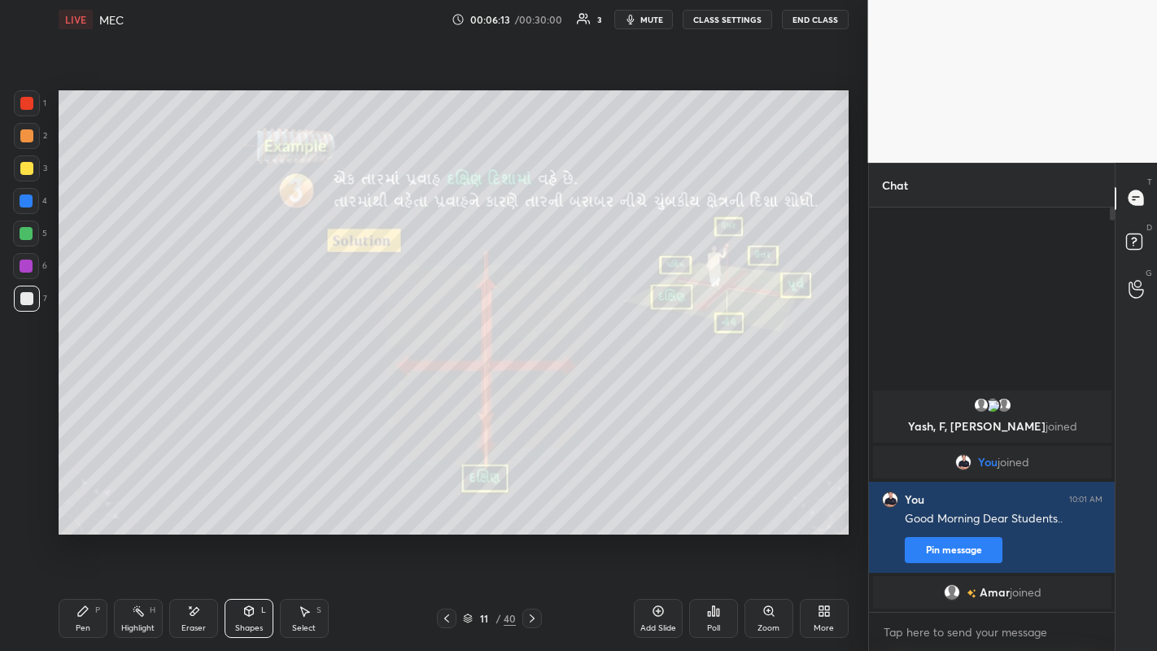
click at [87, 504] on div "Pen P" at bounding box center [83, 618] width 49 height 39
click at [27, 142] on div at bounding box center [27, 136] width 26 height 26
click at [716, 504] on div "Poll" at bounding box center [713, 628] width 13 height 8
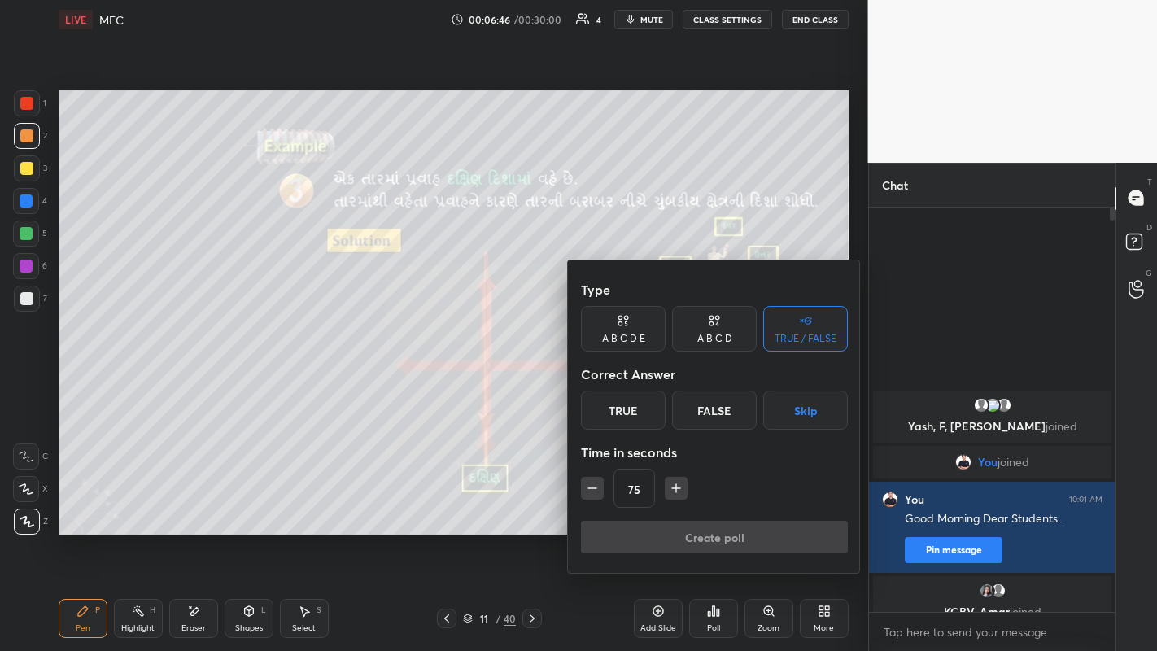
click at [713, 334] on div "A B C D" at bounding box center [714, 339] width 35 height 10
click at [669, 409] on div "B" at bounding box center [659, 409] width 48 height 39
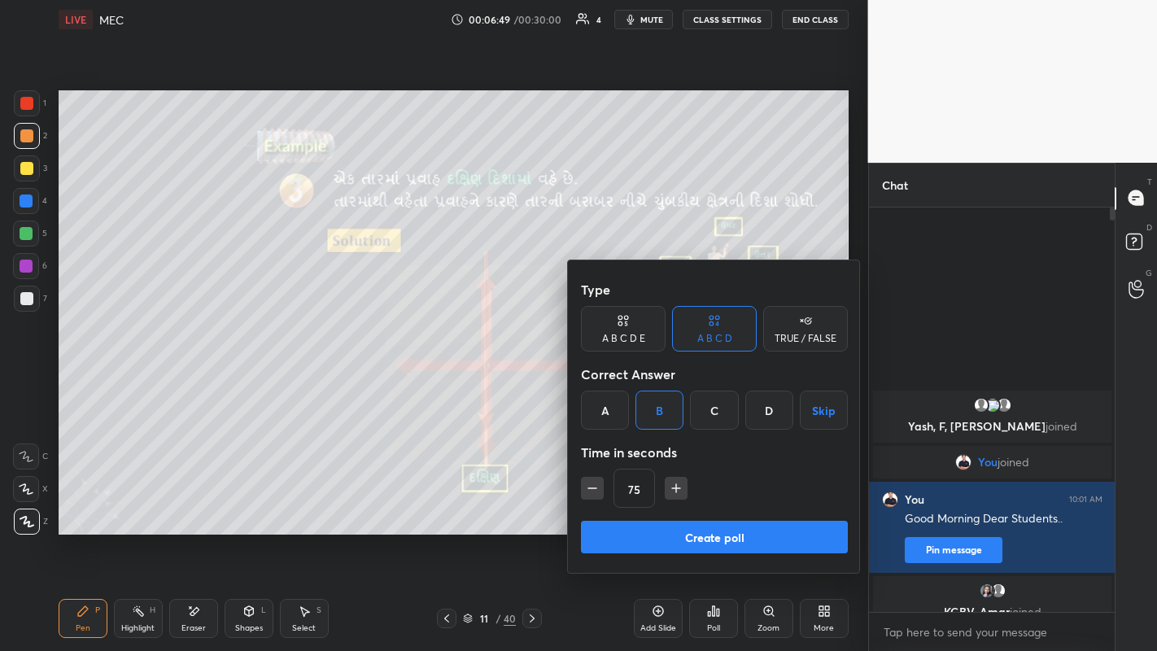
click at [728, 504] on button "Create poll" at bounding box center [714, 537] width 267 height 33
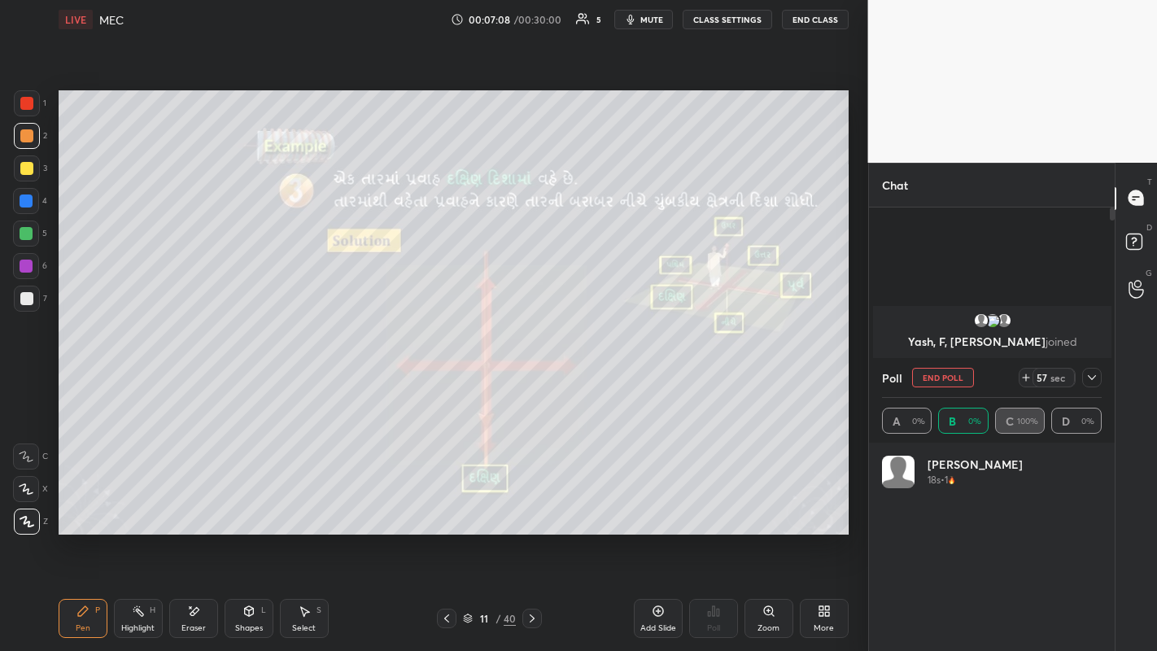
scroll to position [190, 215]
click at [1092, 376] on icon at bounding box center [1091, 377] width 13 height 13
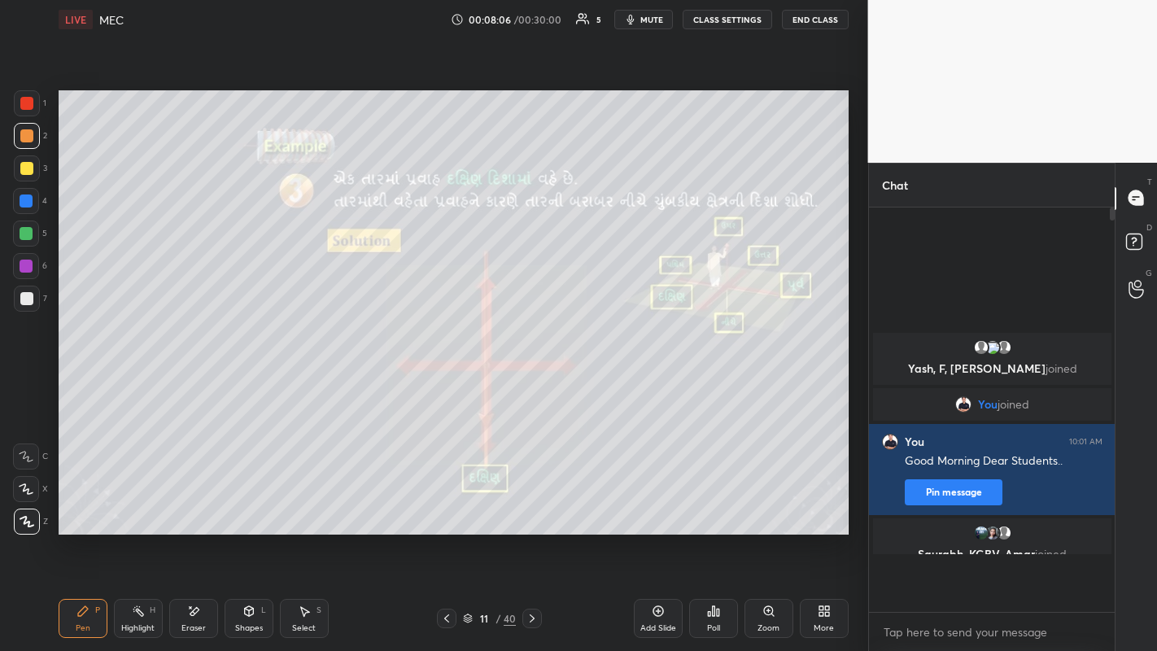
scroll to position [438, 241]
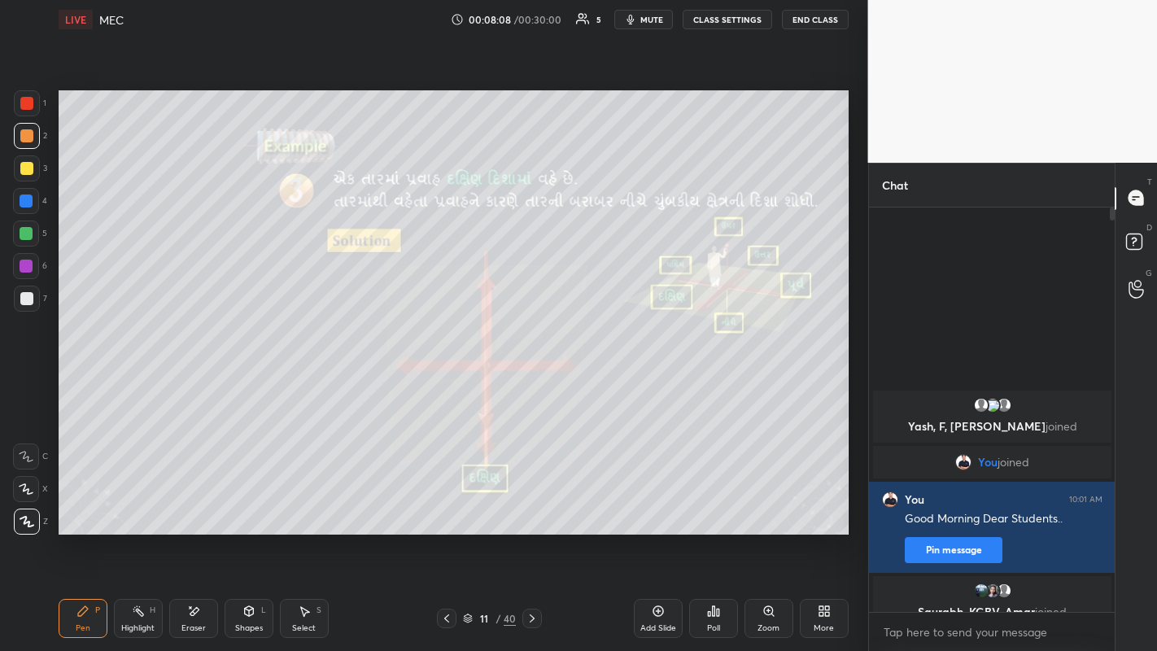
click at [247, 504] on div "Shapes" at bounding box center [249, 628] width 28 height 8
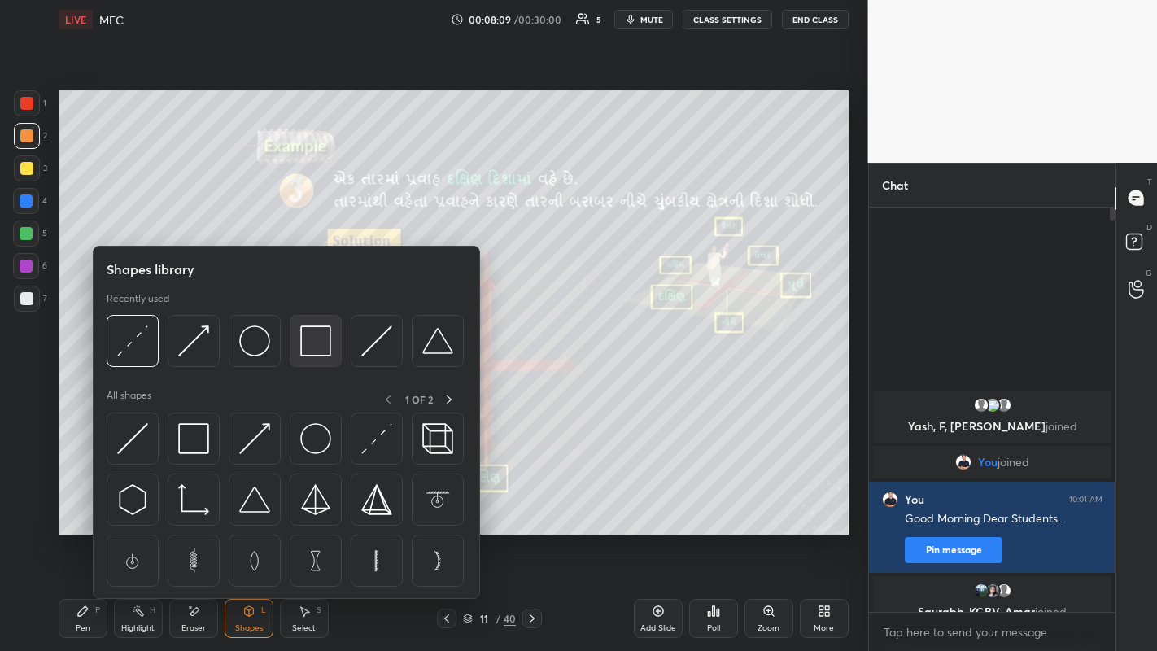
click at [310, 340] on img at bounding box center [315, 340] width 31 height 31
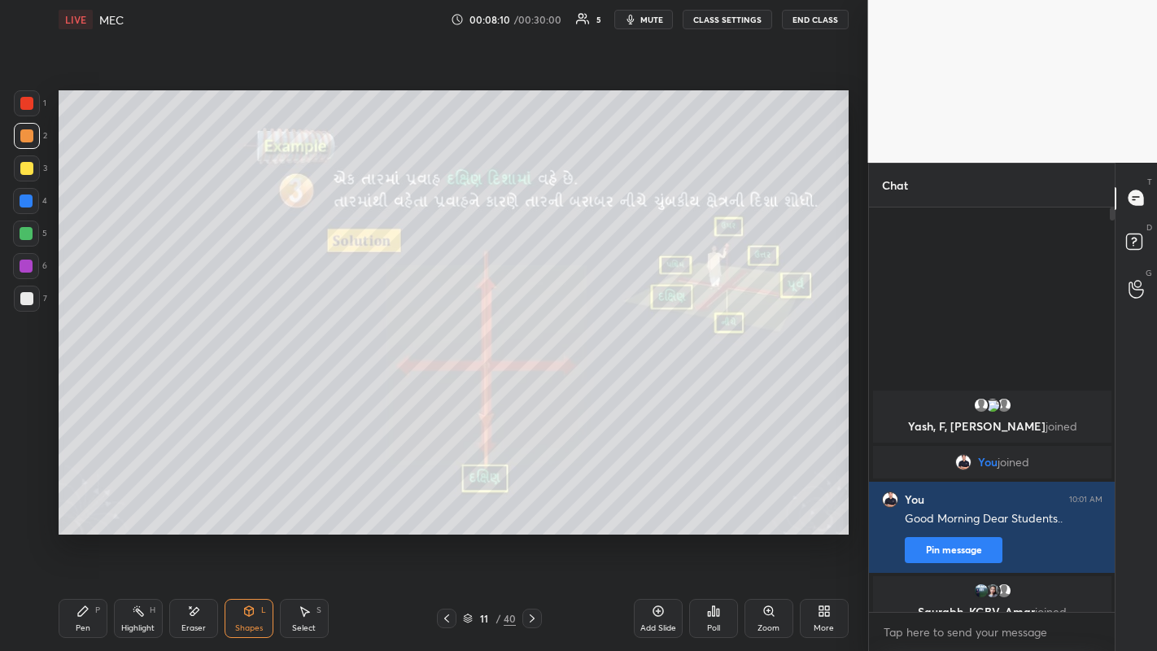
click at [24, 299] on div at bounding box center [26, 298] width 13 height 13
click at [88, 504] on icon at bounding box center [82, 610] width 13 height 13
click at [26, 167] on div at bounding box center [26, 168] width 13 height 13
click at [532, 504] on icon at bounding box center [531, 618] width 13 height 13
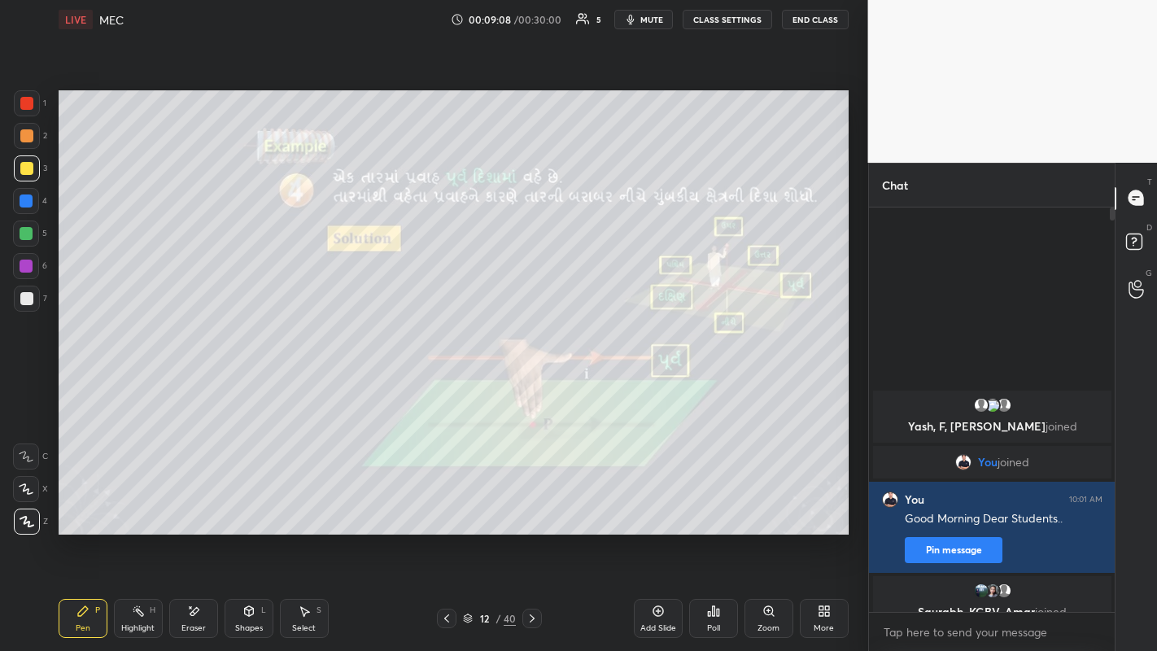
click at [248, 504] on div "Shapes L" at bounding box center [249, 618] width 49 height 39
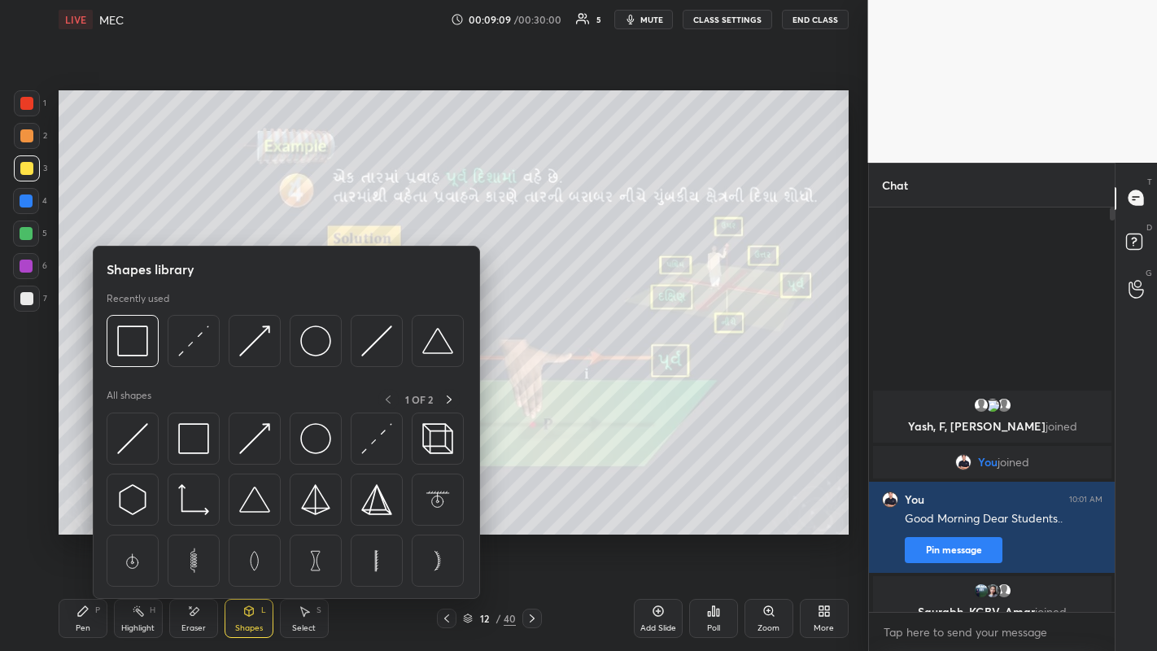
click at [198, 350] on img at bounding box center [193, 340] width 31 height 31
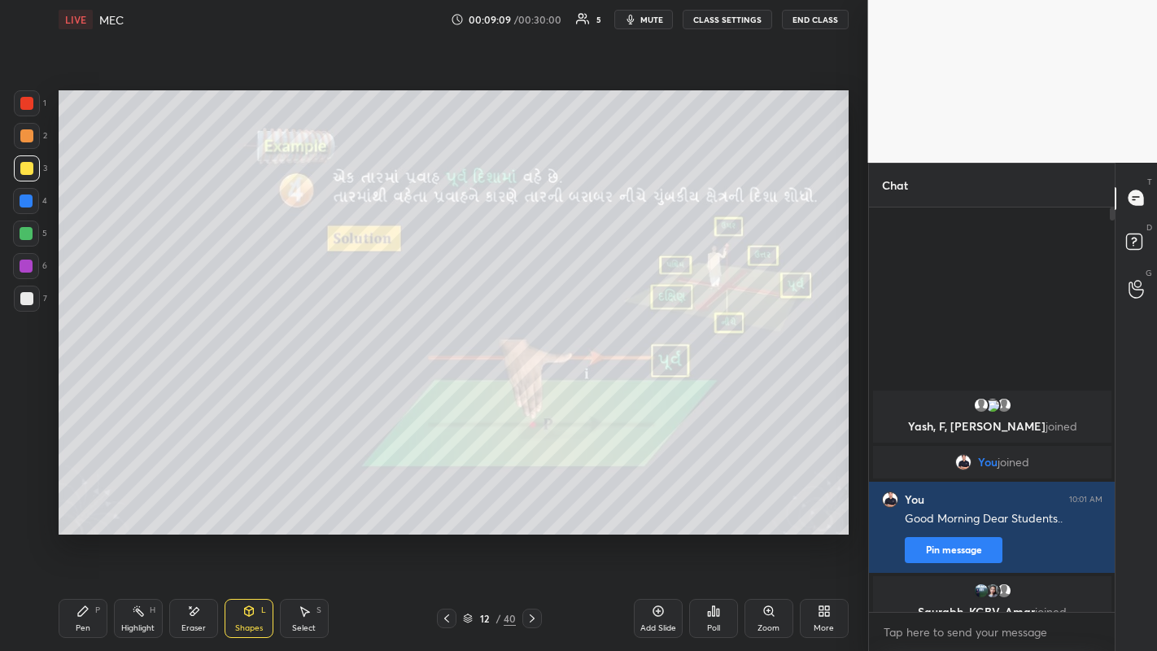
click at [33, 302] on div at bounding box center [27, 299] width 26 height 26
click at [85, 504] on div "Pen" at bounding box center [83, 628] width 15 height 8
click at [28, 139] on div at bounding box center [26, 135] width 13 height 13
click at [709, 504] on icon at bounding box center [709, 614] width 2 height 4
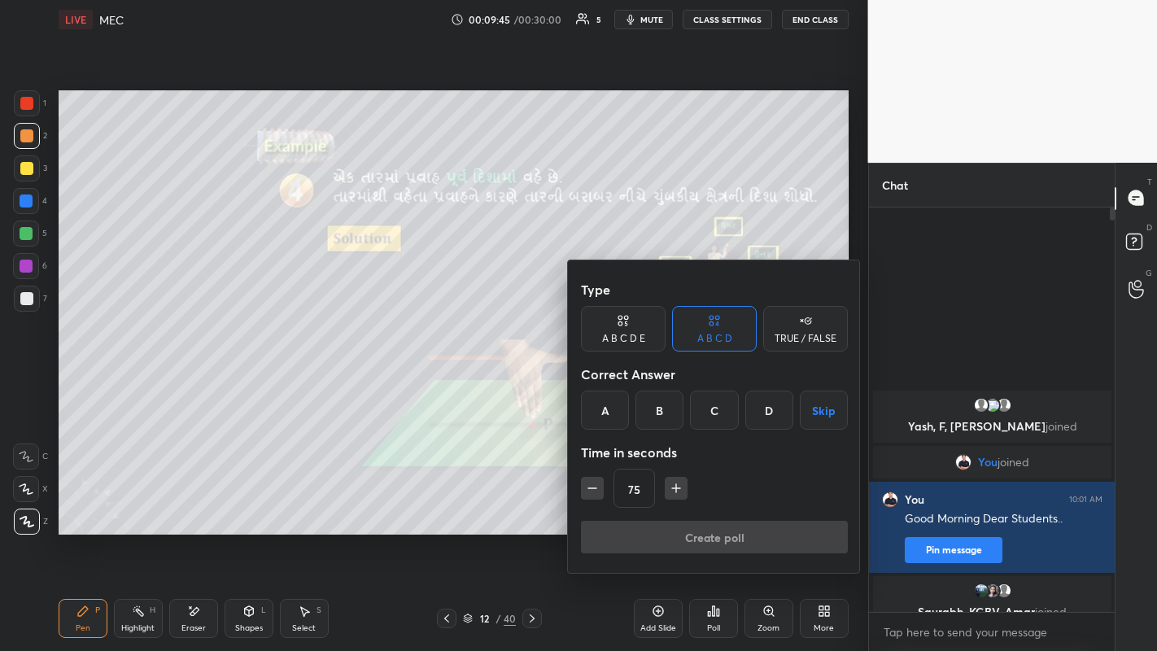
click at [598, 410] on div "A" at bounding box center [605, 409] width 48 height 39
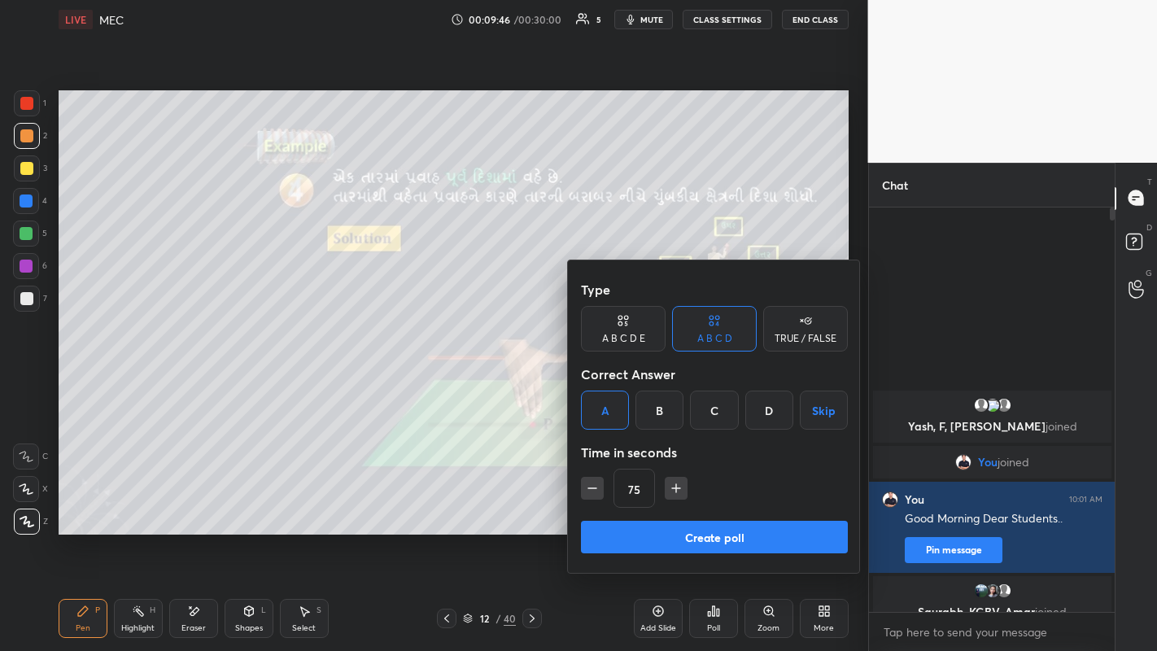
click at [705, 504] on button "Create poll" at bounding box center [714, 537] width 267 height 33
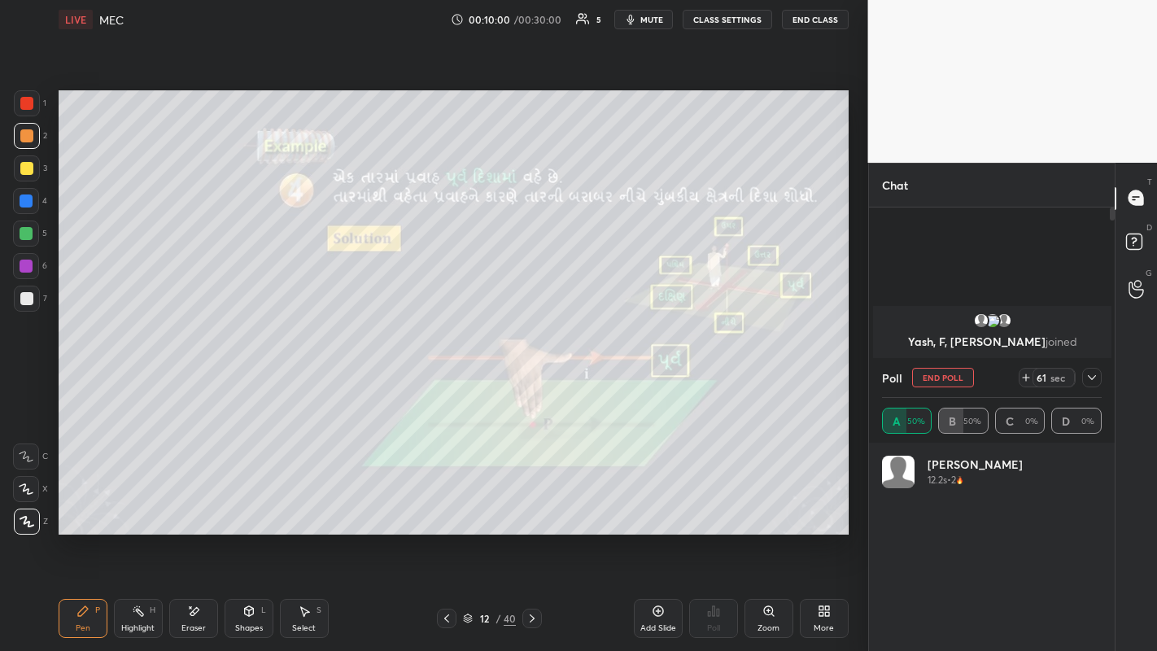
scroll to position [190, 215]
click at [1095, 379] on icon at bounding box center [1091, 377] width 13 height 13
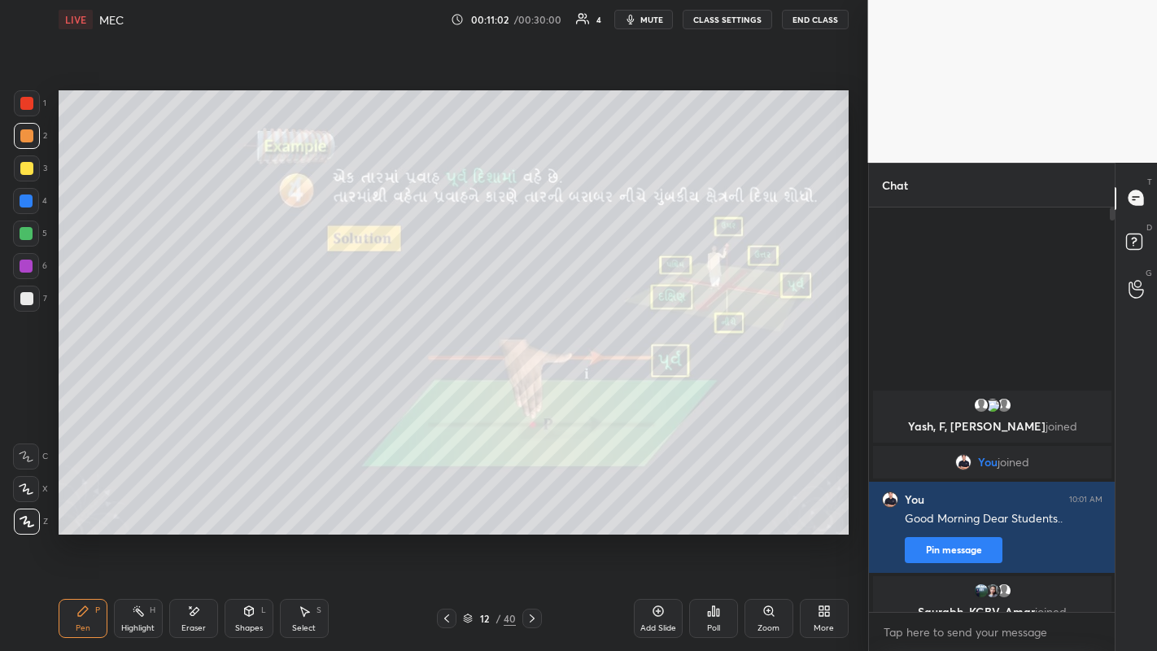
scroll to position [5, 6]
click at [27, 292] on div at bounding box center [26, 298] width 13 height 13
click at [25, 167] on div at bounding box center [26, 168] width 13 height 13
click at [237, 504] on div "Shapes" at bounding box center [249, 628] width 28 height 8
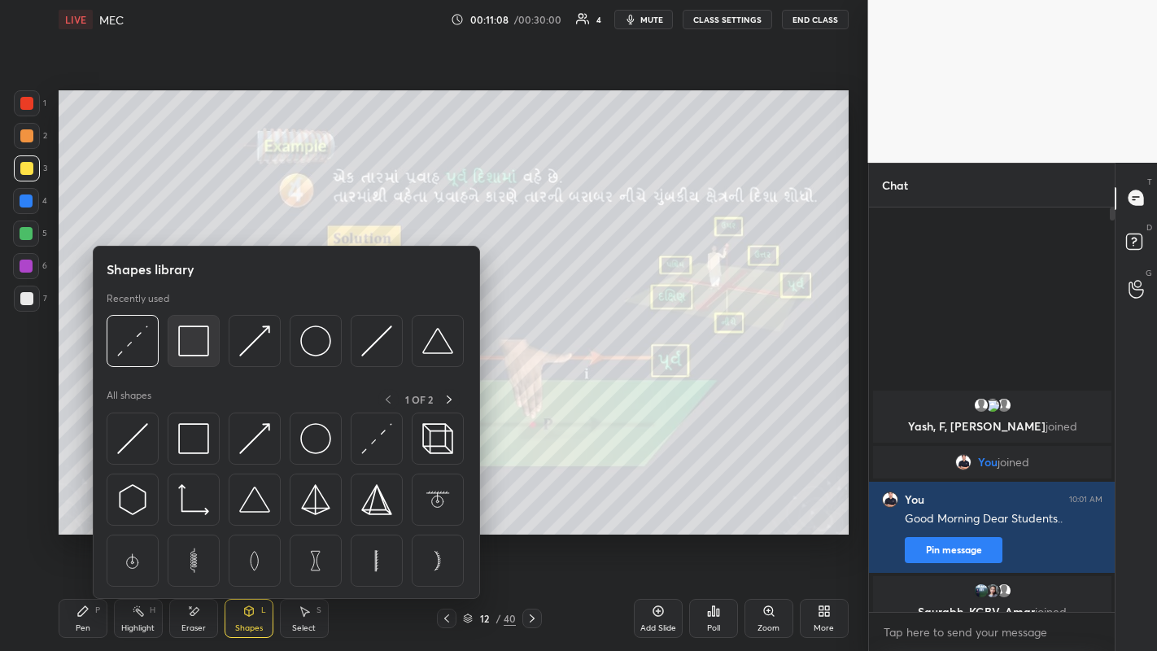
click at [194, 343] on img at bounding box center [193, 340] width 31 height 31
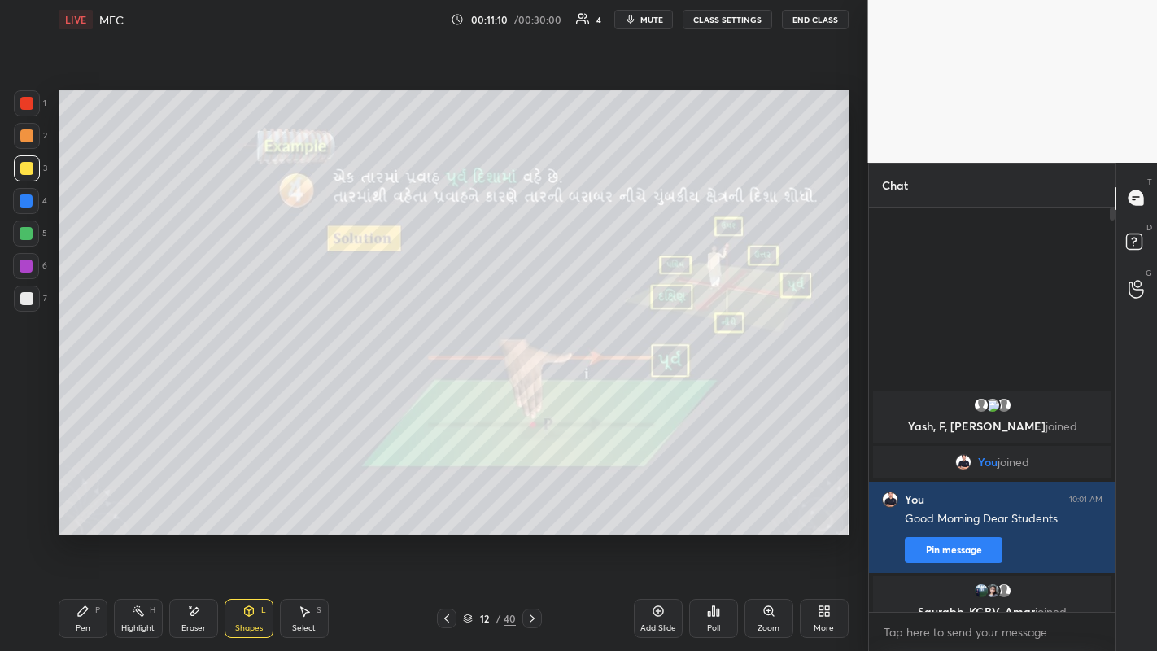
click at [85, 504] on div "Pen P" at bounding box center [83, 618] width 49 height 39
click at [32, 302] on div at bounding box center [26, 298] width 13 height 13
click at [31, 167] on div at bounding box center [26, 168] width 13 height 13
click at [531, 504] on icon at bounding box center [531, 618] width 13 height 13
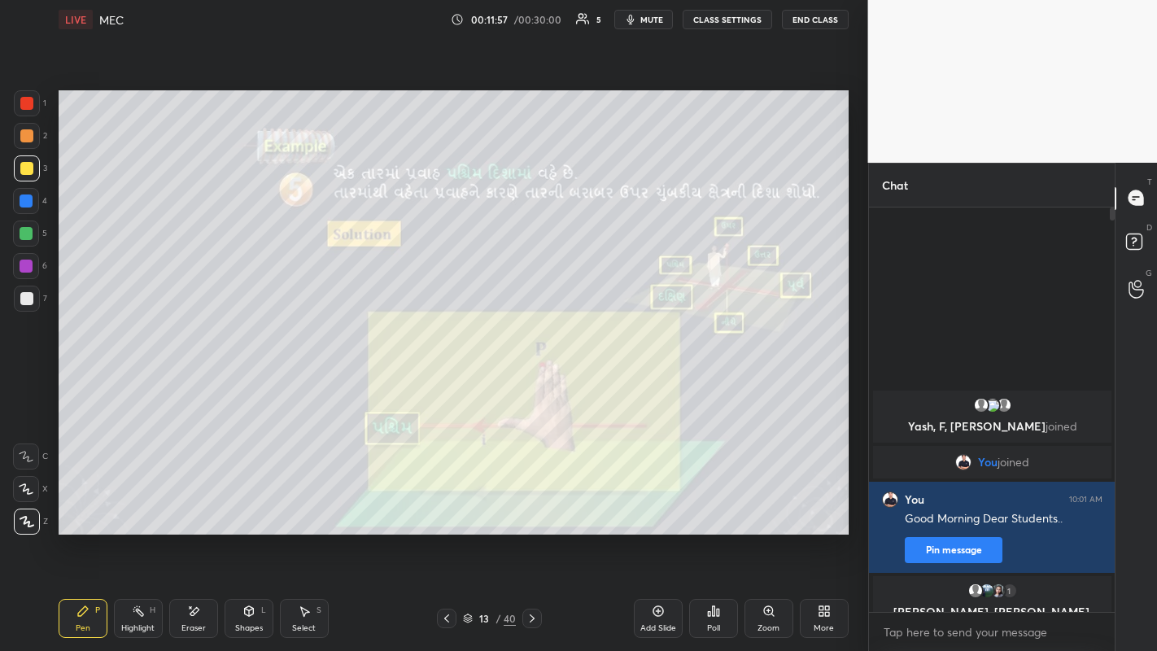
click at [33, 303] on div at bounding box center [27, 299] width 26 height 26
click at [242, 504] on div "Shapes L" at bounding box center [249, 618] width 49 height 39
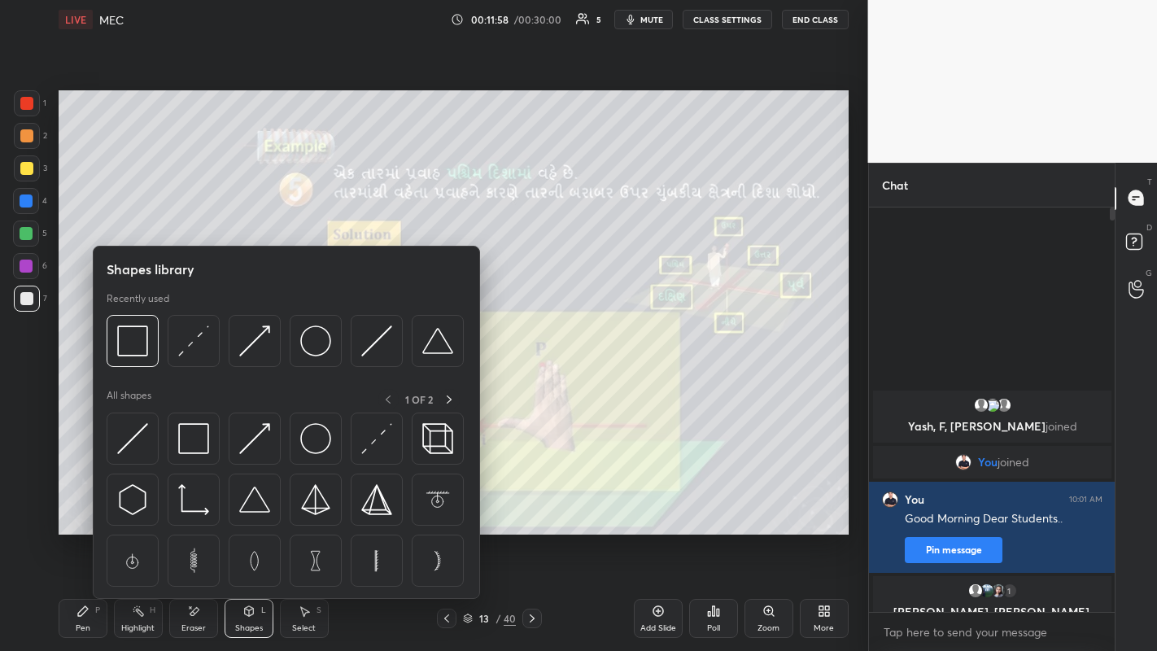
click at [194, 355] on img at bounding box center [193, 340] width 31 height 31
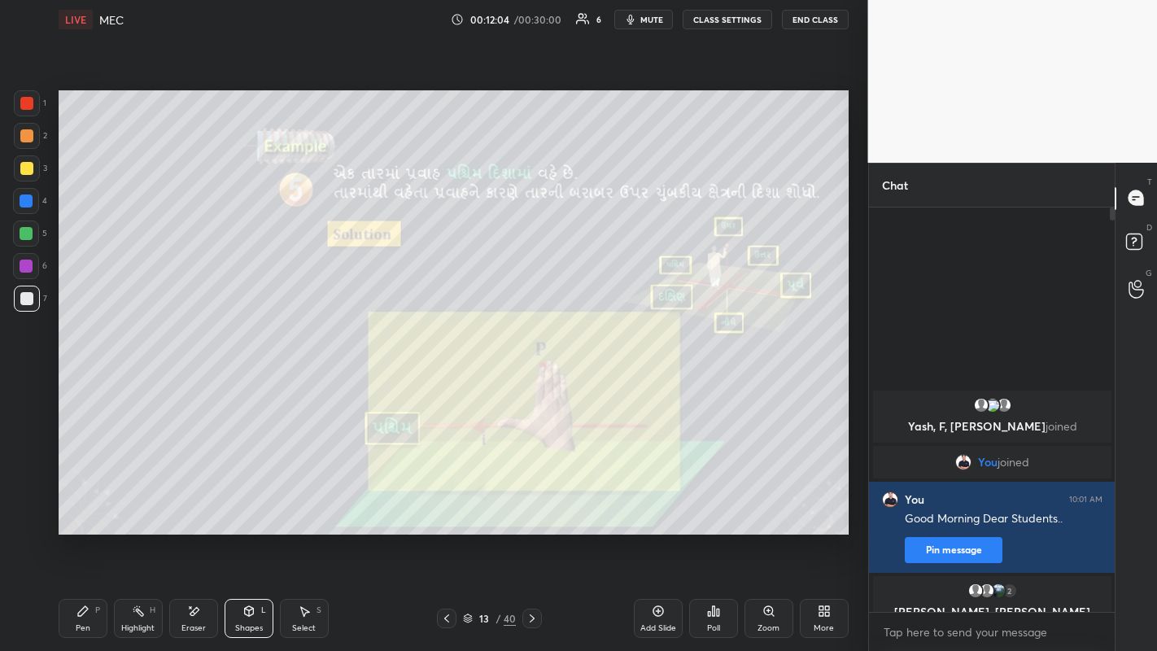
click at [81, 504] on icon at bounding box center [82, 610] width 13 height 13
click at [28, 140] on div at bounding box center [26, 135] width 13 height 13
click at [714, 504] on icon at bounding box center [713, 610] width 13 height 13
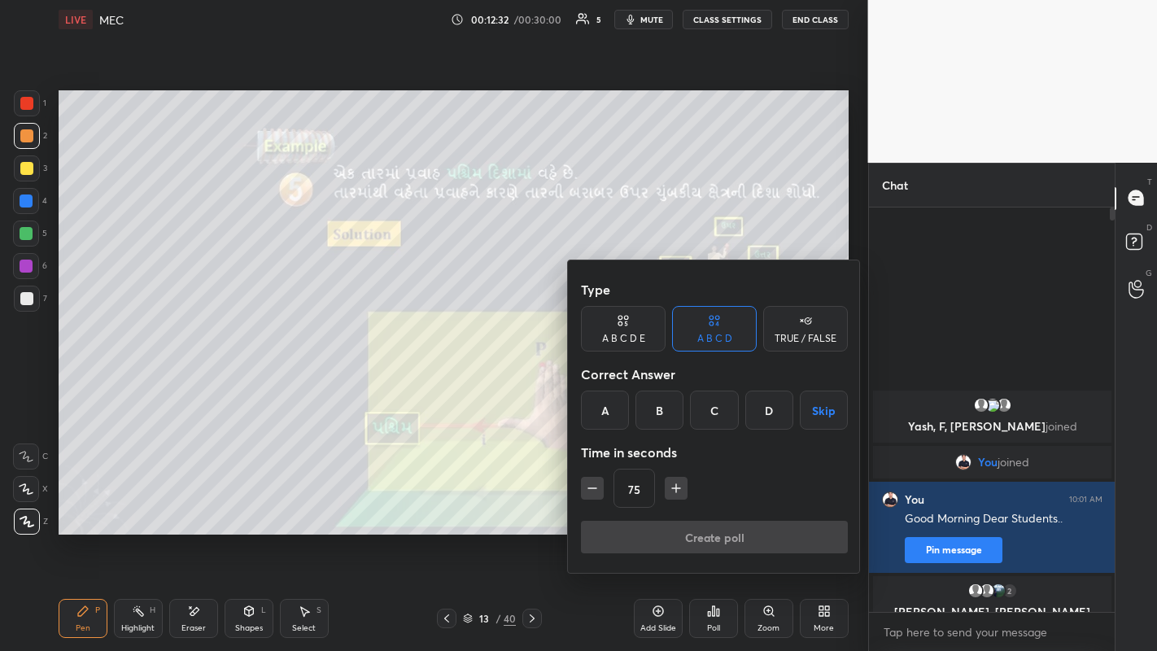
click at [626, 416] on div "A" at bounding box center [605, 409] width 48 height 39
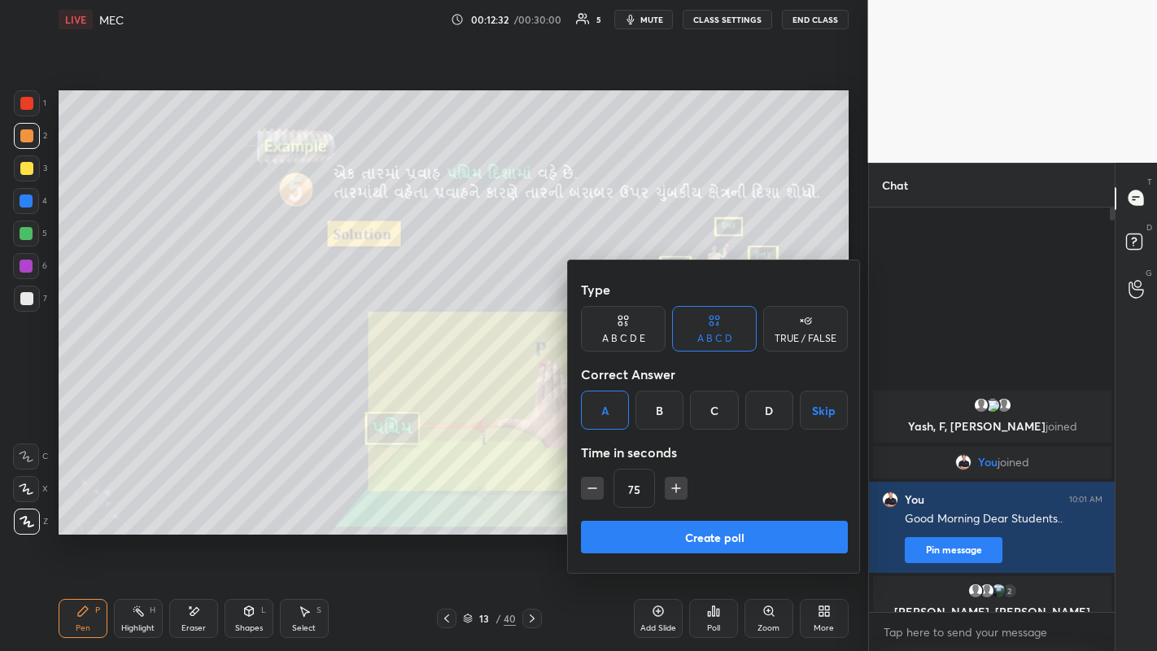
click at [734, 504] on button "Create poll" at bounding box center [714, 537] width 267 height 33
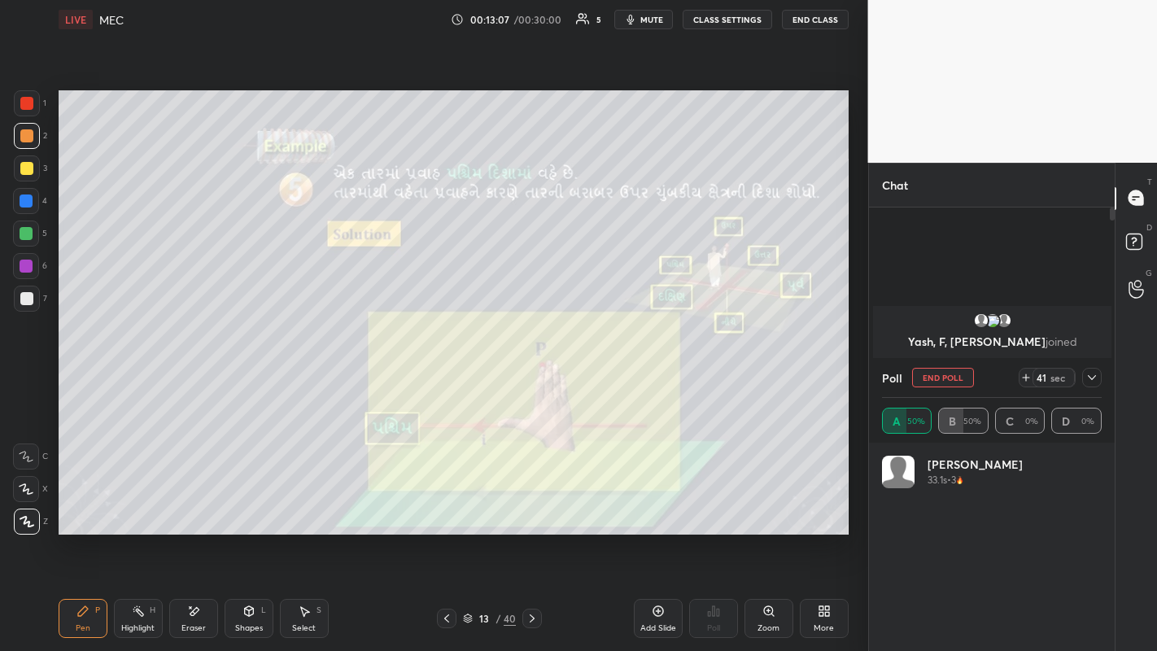
scroll to position [190, 215]
click at [948, 470] on h4 "[PERSON_NAME]" at bounding box center [974, 464] width 95 height 17
click at [1090, 377] on icon at bounding box center [1092, 377] width 8 height 8
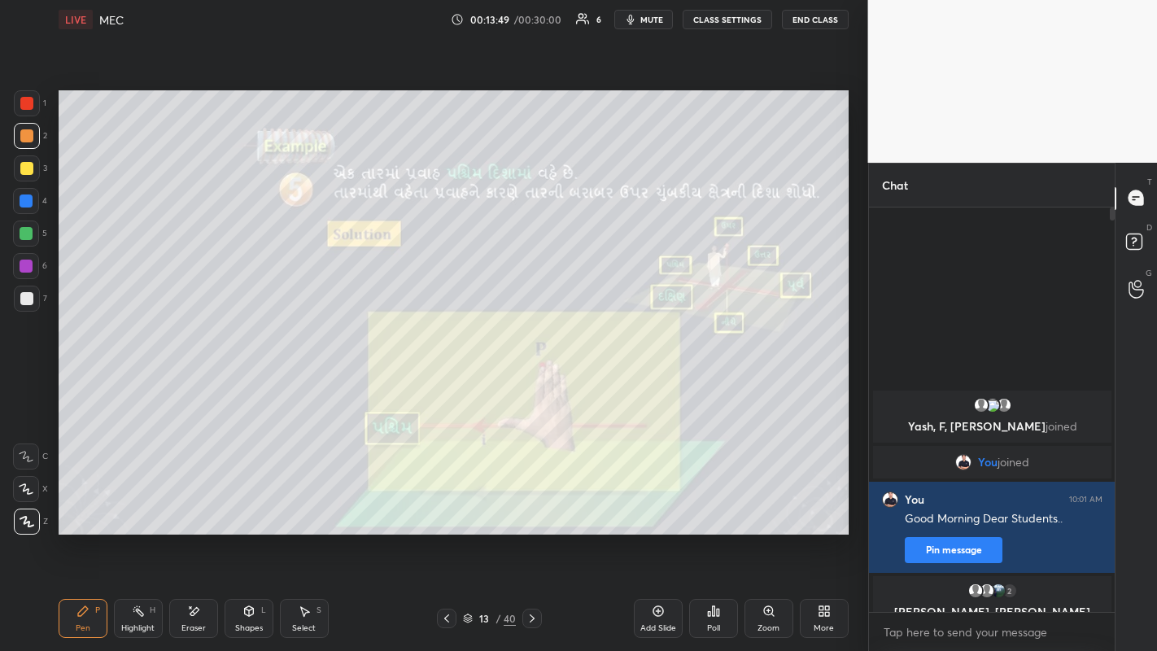
scroll to position [438, 241]
click at [244, 504] on div "Shapes" at bounding box center [249, 628] width 28 height 8
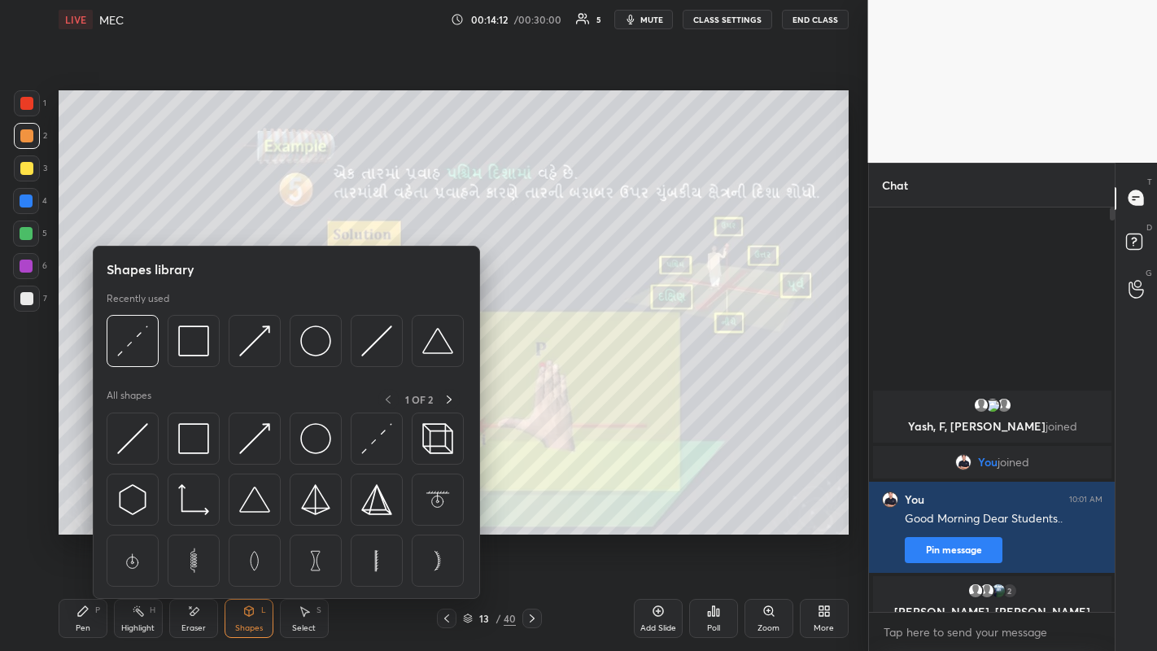
click at [194, 347] on img at bounding box center [193, 340] width 31 height 31
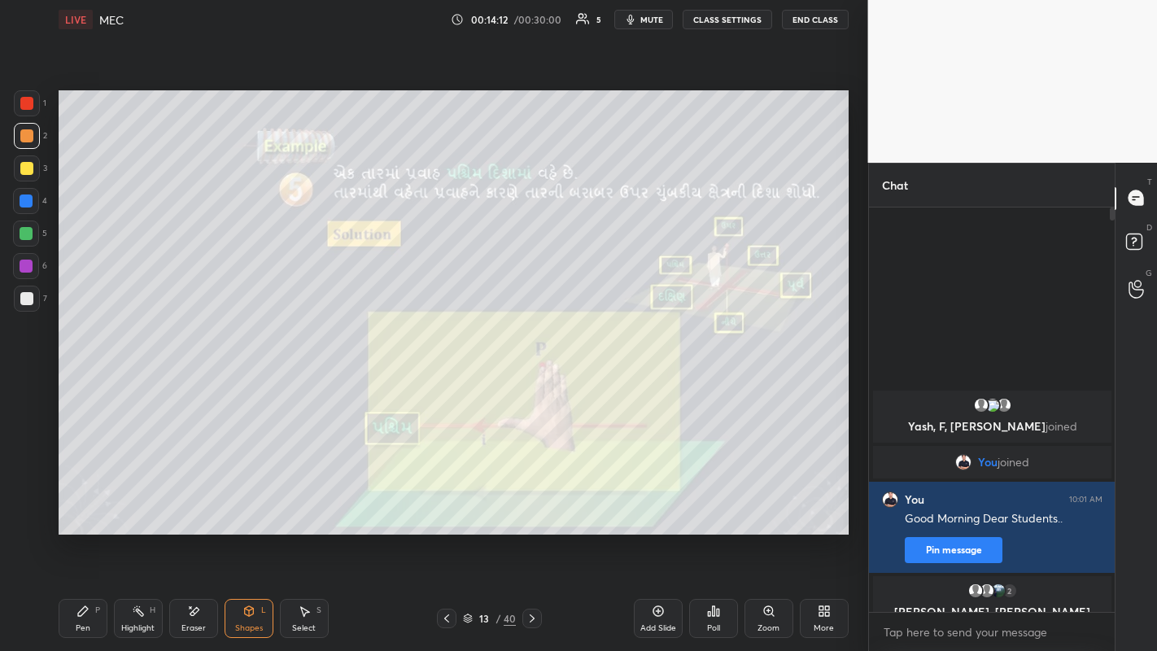
click at [31, 168] on div at bounding box center [26, 168] width 13 height 13
click at [92, 504] on div "Pen P" at bounding box center [83, 618] width 49 height 39
click at [28, 294] on div at bounding box center [26, 298] width 13 height 13
click at [532, 504] on icon at bounding box center [531, 618] width 13 height 13
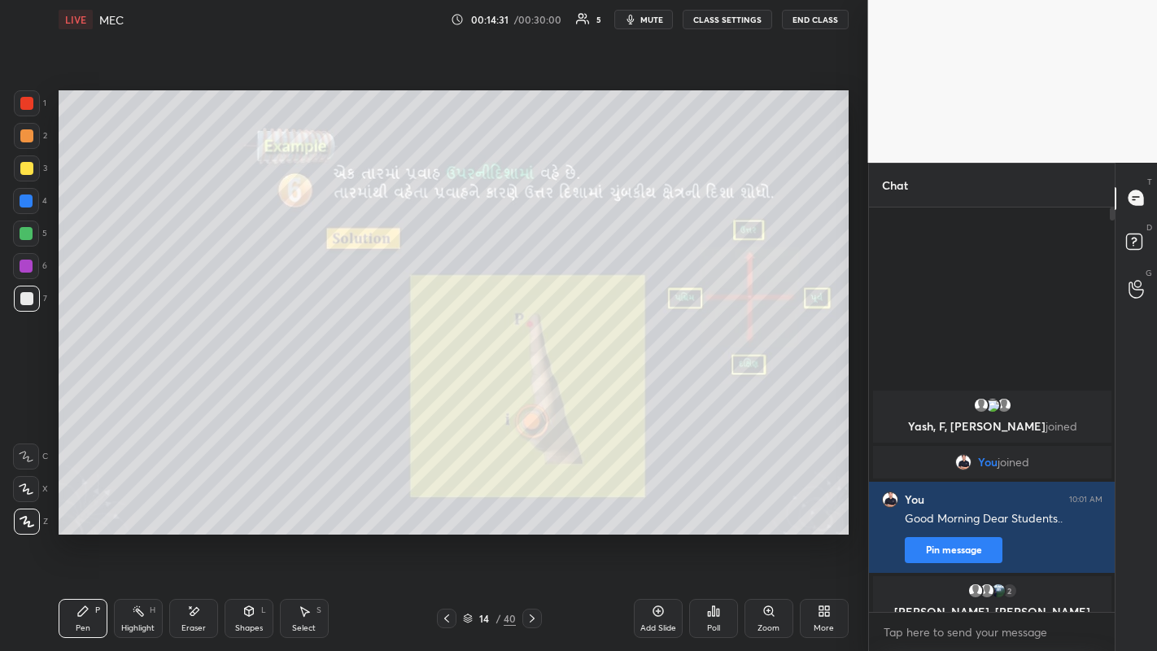
click at [24, 135] on div at bounding box center [26, 135] width 13 height 13
click at [26, 172] on div at bounding box center [26, 168] width 13 height 13
click at [26, 298] on div at bounding box center [26, 298] width 13 height 13
click at [708, 504] on div "Poll" at bounding box center [713, 618] width 49 height 39
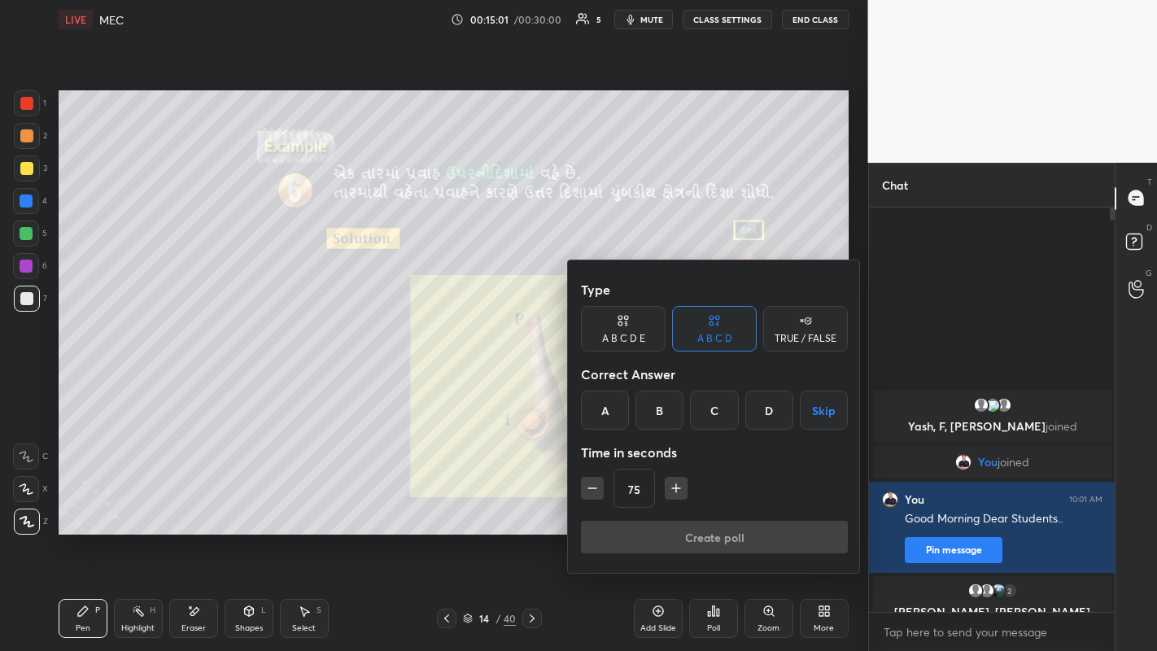
click at [803, 329] on div "TRUE / FALSE" at bounding box center [805, 329] width 85 height 46
click at [621, 414] on div "True" at bounding box center [623, 409] width 85 height 39
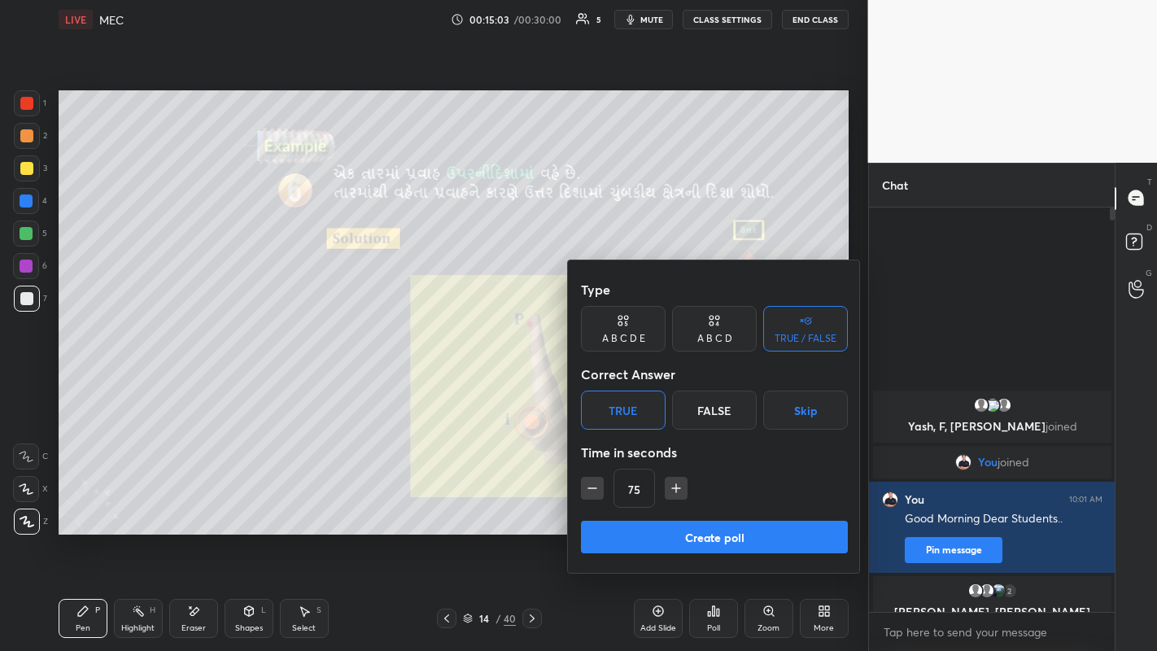
click at [698, 504] on button "Create poll" at bounding box center [714, 537] width 267 height 33
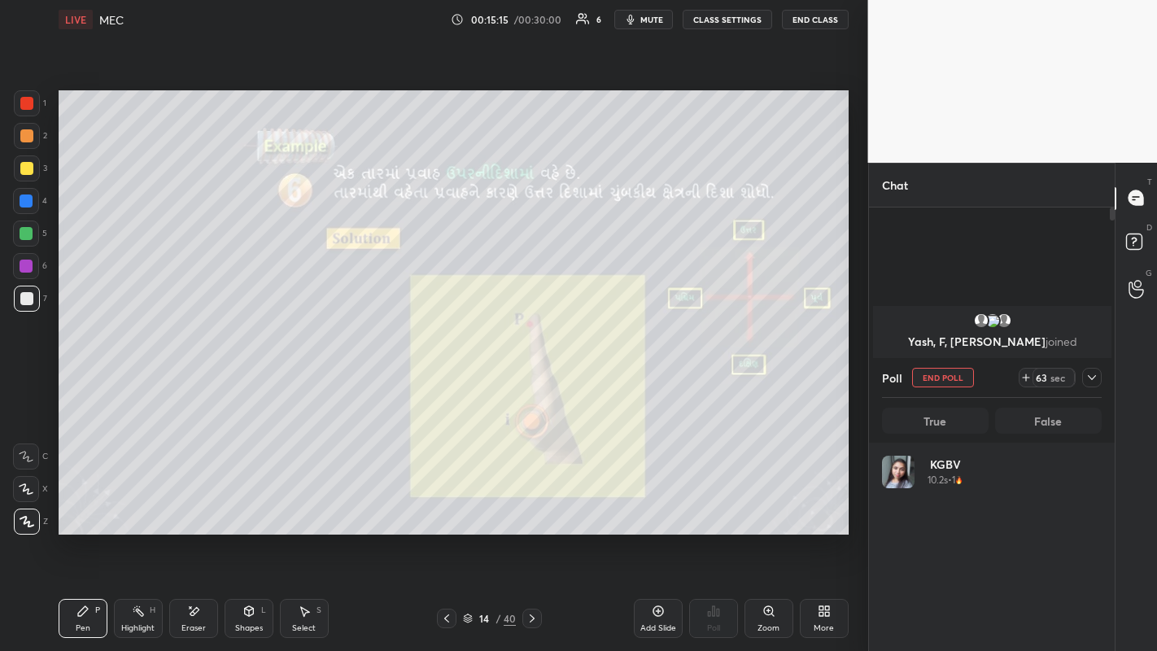
scroll to position [190, 215]
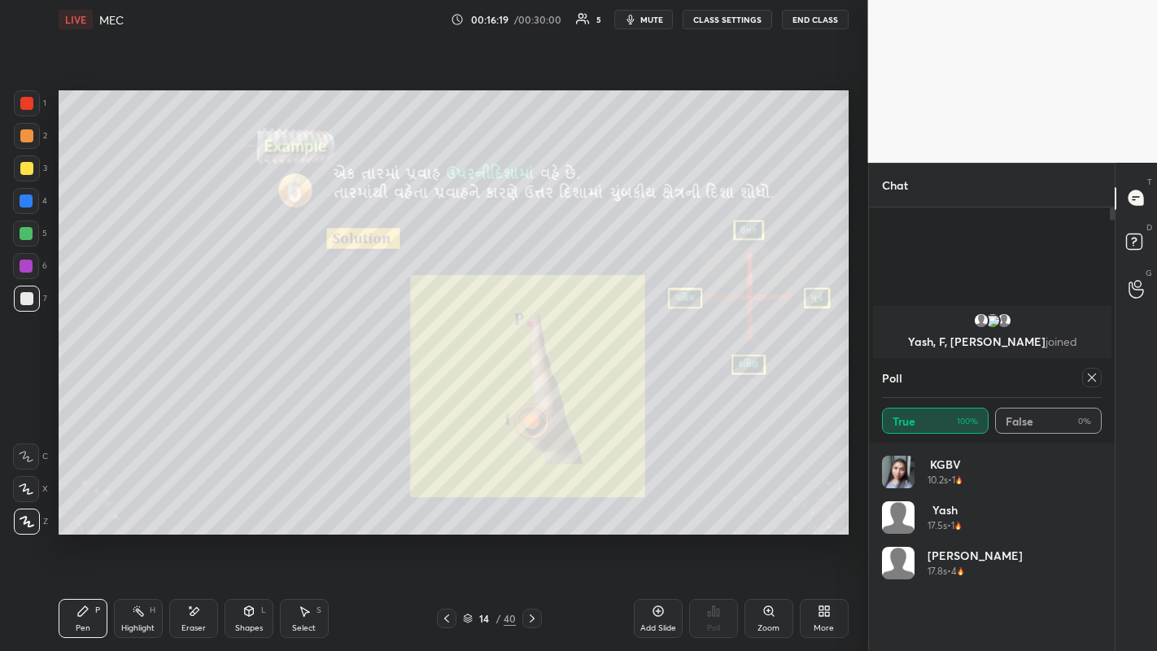
click at [1096, 377] on icon at bounding box center [1091, 377] width 13 height 13
type textarea "x"
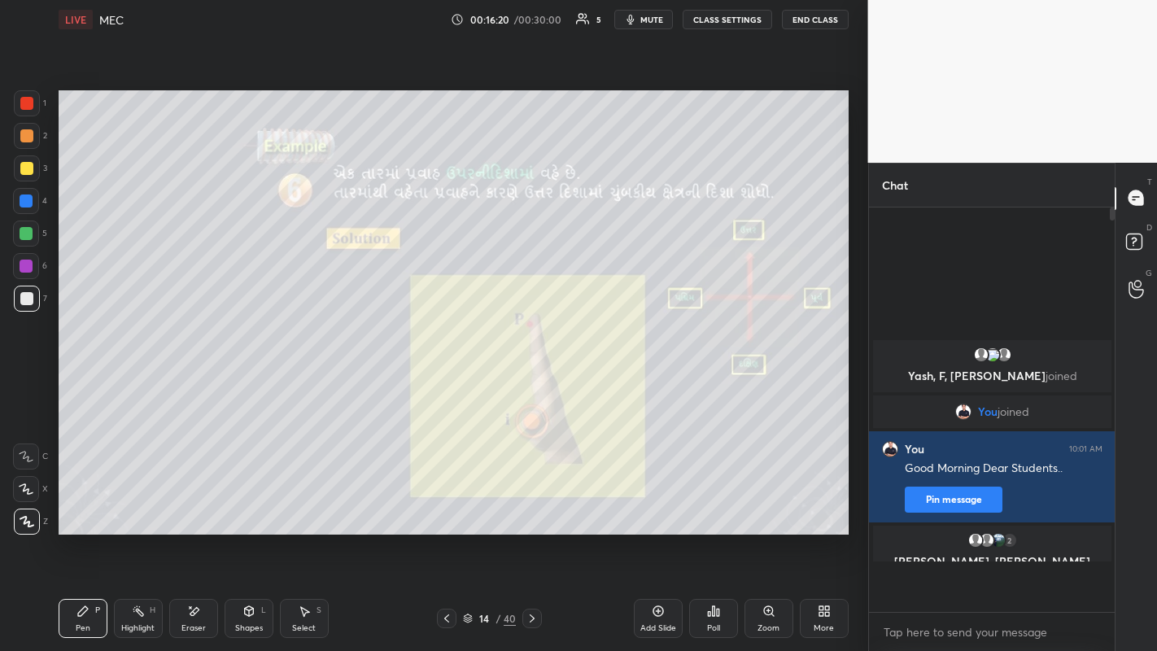
scroll to position [430, 241]
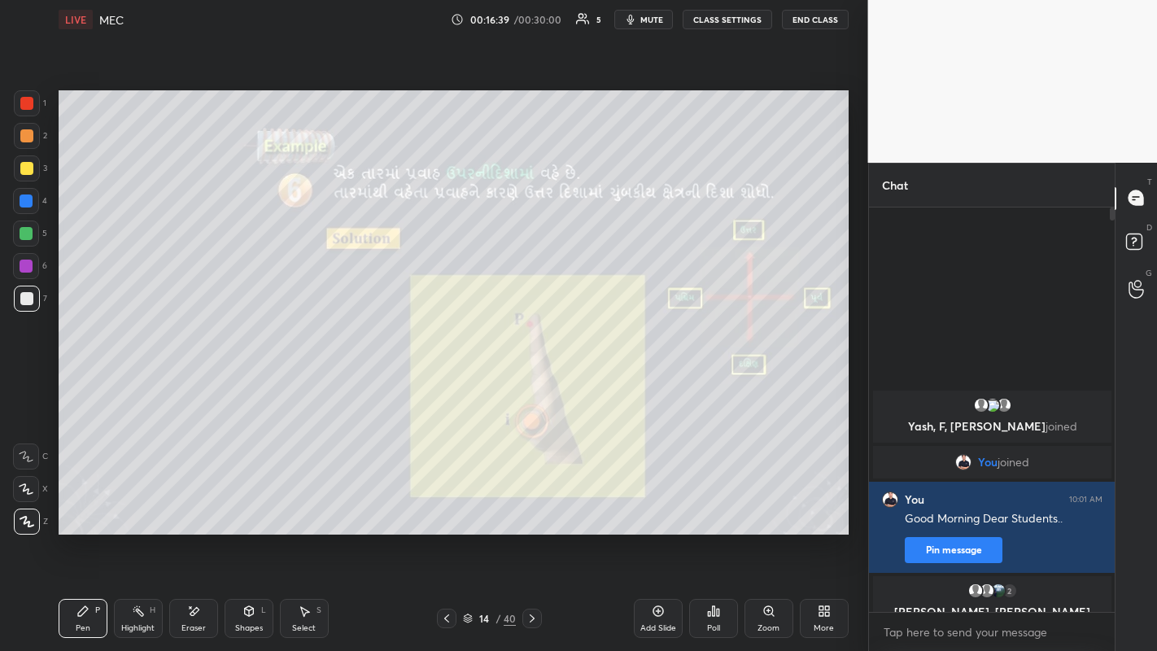
click at [30, 141] on div at bounding box center [26, 135] width 13 height 13
click at [530, 504] on icon at bounding box center [531, 618] width 13 height 13
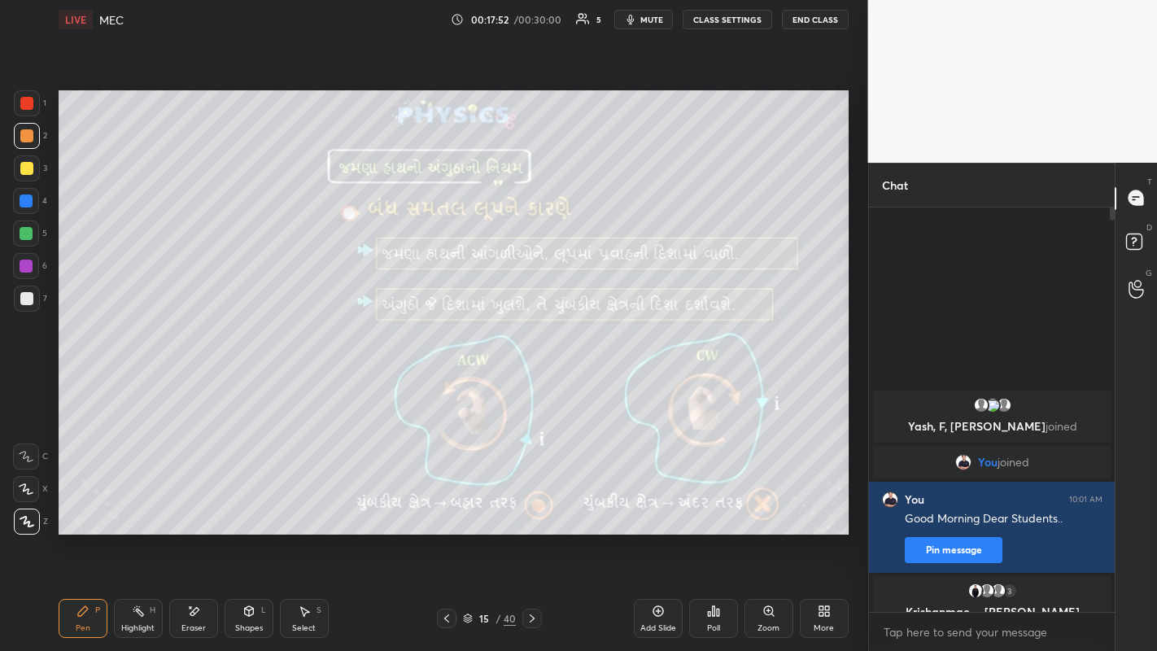
click at [20, 298] on div at bounding box center [26, 298] width 13 height 13
click at [26, 167] on div at bounding box center [26, 168] width 13 height 13
click at [25, 137] on div at bounding box center [26, 135] width 13 height 13
click at [24, 168] on div at bounding box center [26, 168] width 13 height 13
click at [27, 136] on div at bounding box center [26, 135] width 13 height 13
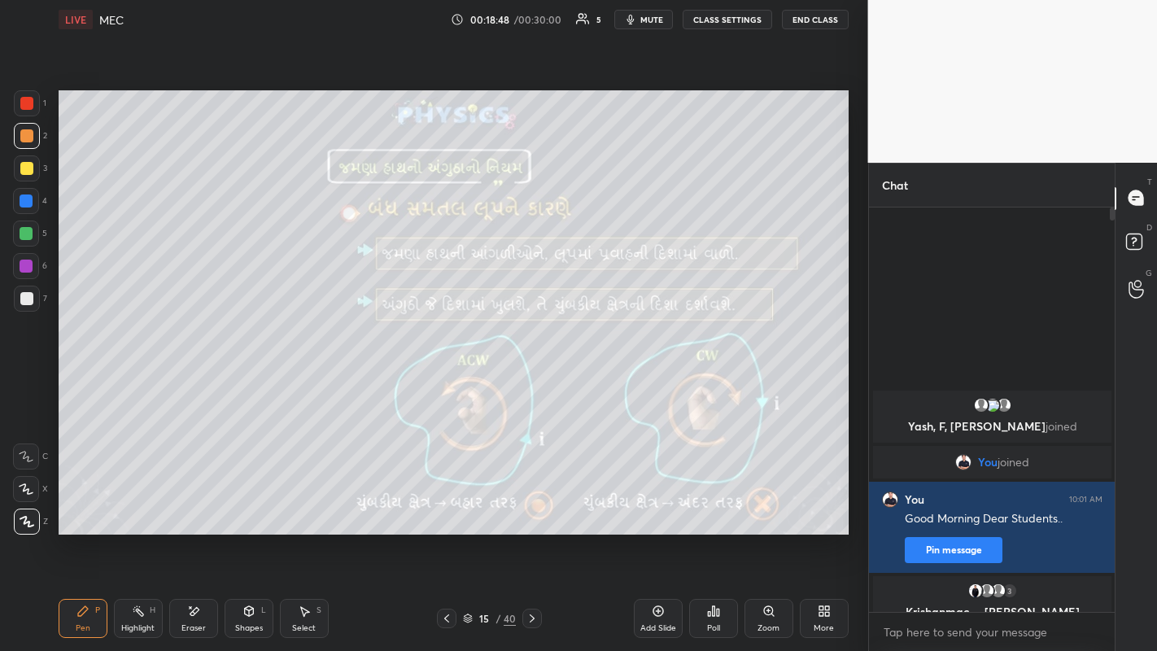
click at [194, 504] on div "Eraser" at bounding box center [193, 628] width 24 height 8
click at [82, 504] on icon at bounding box center [83, 611] width 10 height 10
click at [541, 504] on div at bounding box center [532, 618] width 20 height 20
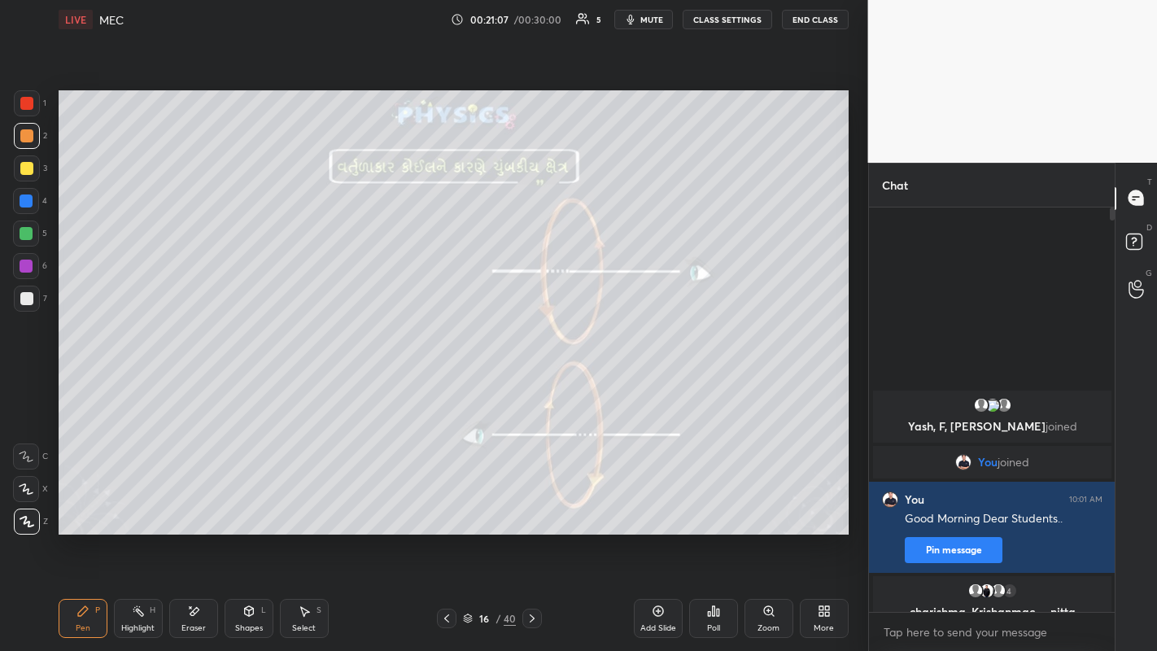
click at [532, 504] on icon at bounding box center [531, 618] width 13 height 13
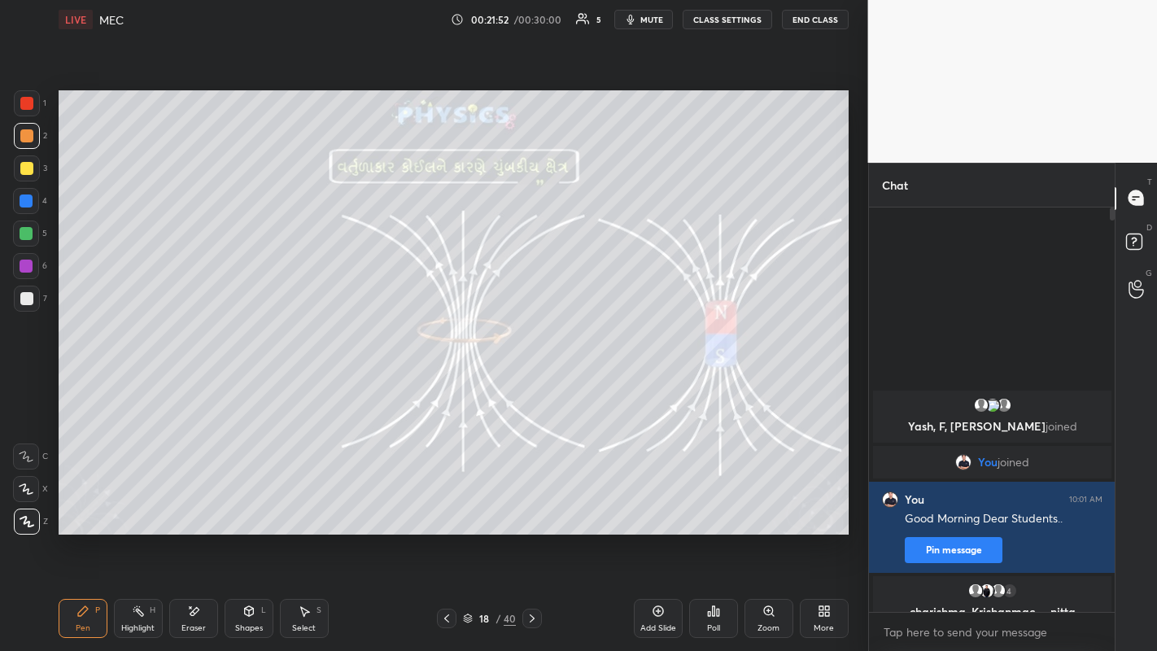
click at [29, 167] on div at bounding box center [26, 168] width 13 height 13
click at [26, 295] on div at bounding box center [26, 298] width 13 height 13
click at [532, 504] on icon at bounding box center [531, 618] width 13 height 13
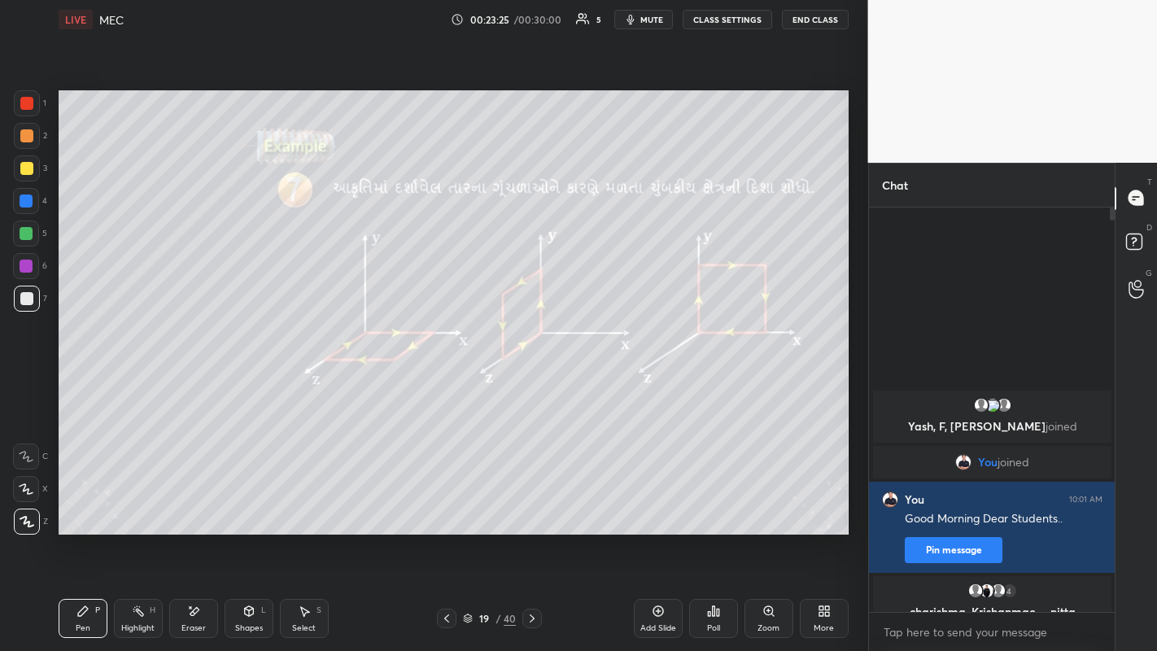
click at [245, 504] on div "Shapes L" at bounding box center [249, 618] width 49 height 39
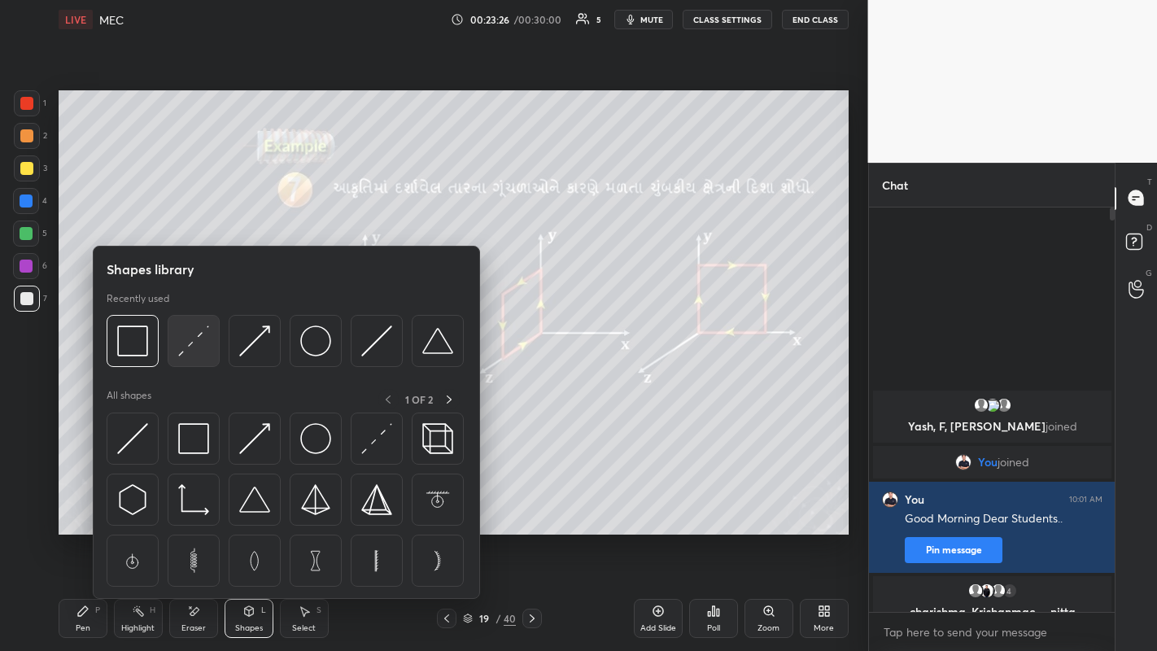
click at [199, 348] on img at bounding box center [193, 340] width 31 height 31
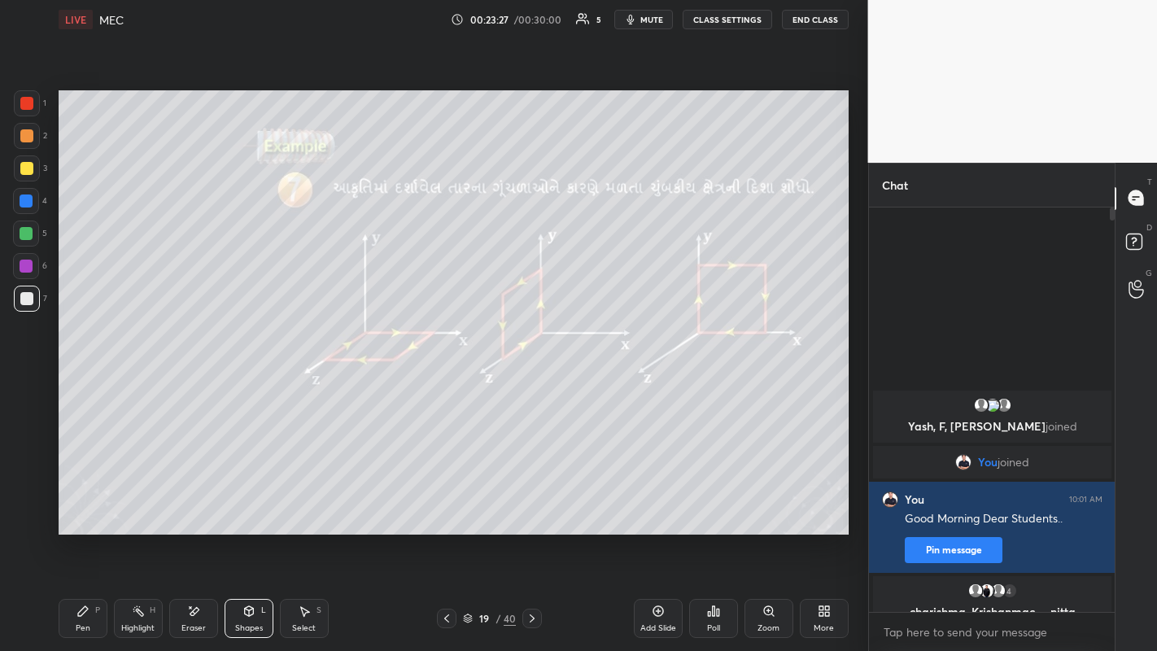
click at [28, 172] on div at bounding box center [26, 168] width 13 height 13
click at [71, 504] on div "Pen P" at bounding box center [83, 618] width 49 height 39
click at [21, 137] on div at bounding box center [26, 135] width 13 height 13
click at [196, 504] on icon at bounding box center [193, 611] width 13 height 14
click at [82, 504] on div "Pen" at bounding box center [83, 628] width 15 height 8
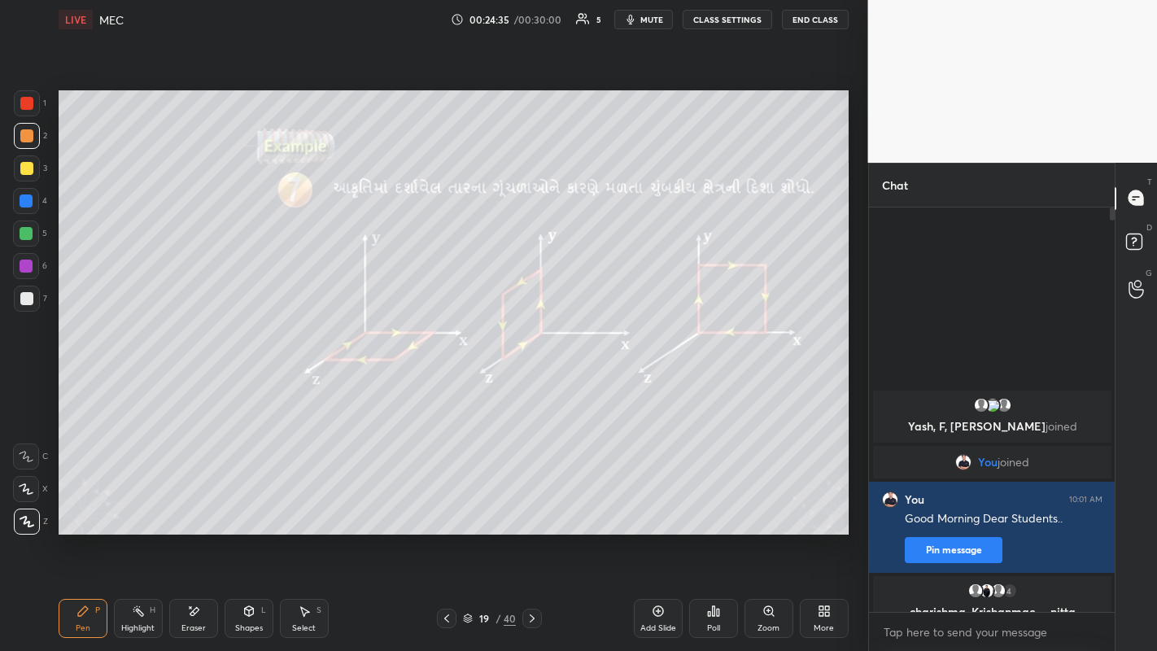
click at [18, 166] on div at bounding box center [27, 168] width 26 height 26
